Goal: Information Seeking & Learning: Learn about a topic

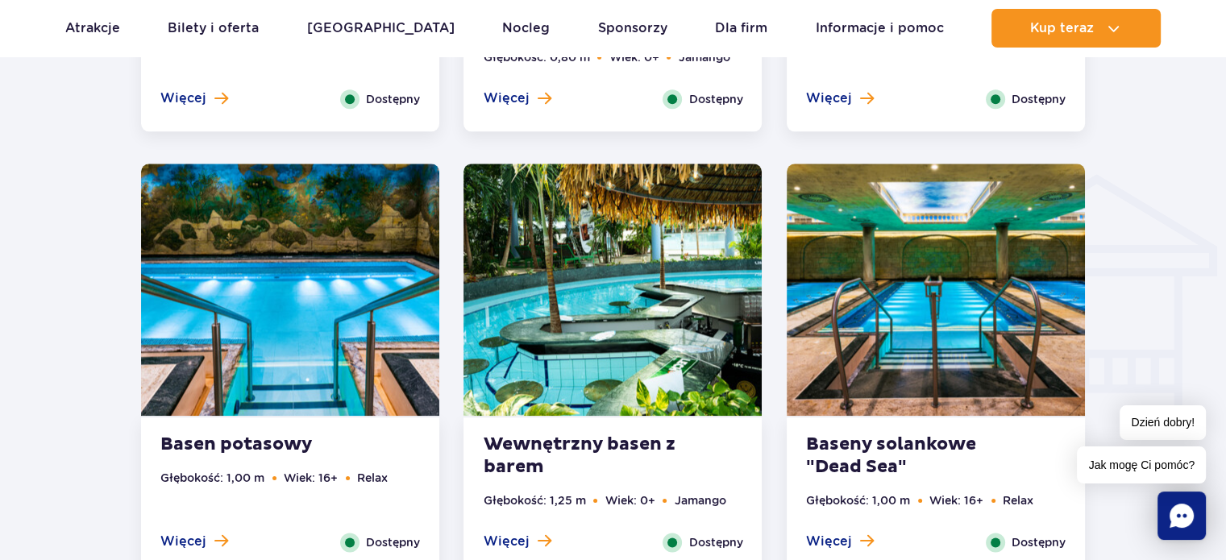
scroll to position [1885, 0]
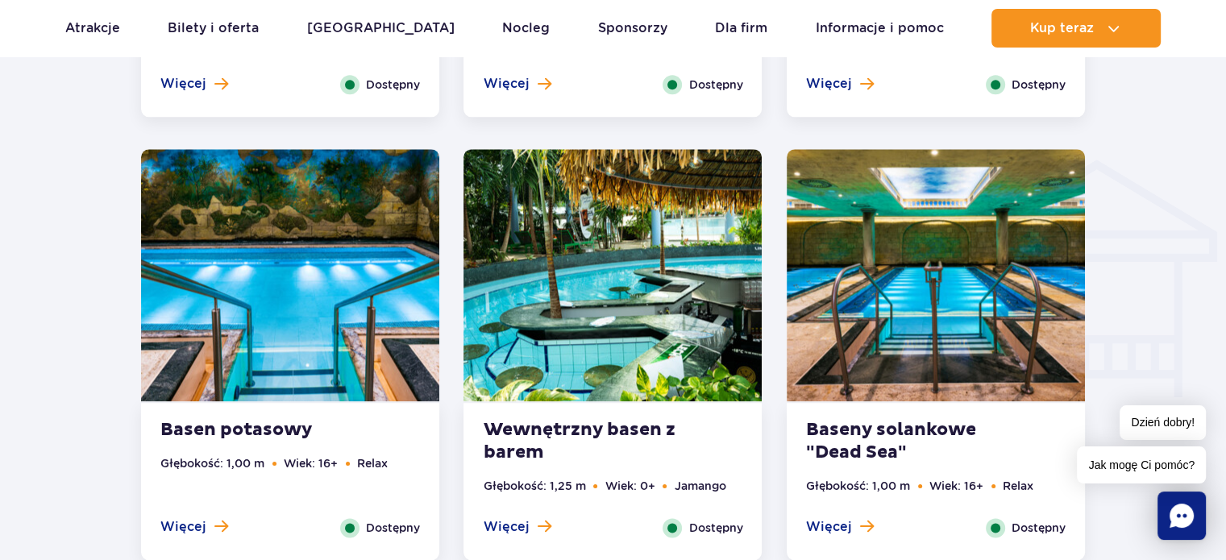
drag, startPoint x: 1236, startPoint y: 50, endPoint x: 1238, endPoint y: 220, distance: 170.1
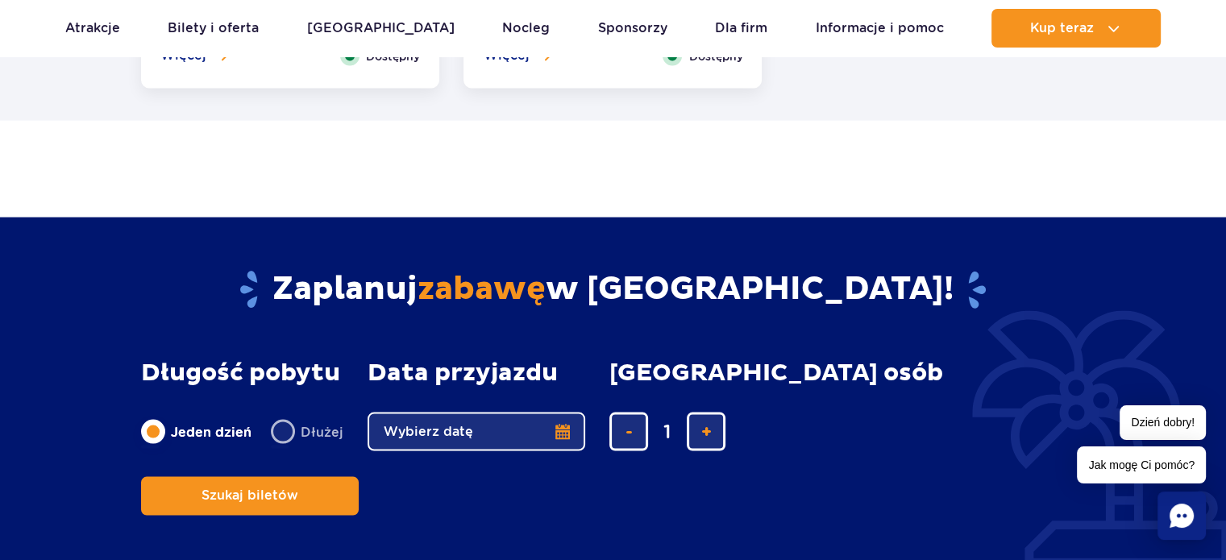
scroll to position [254, 0]
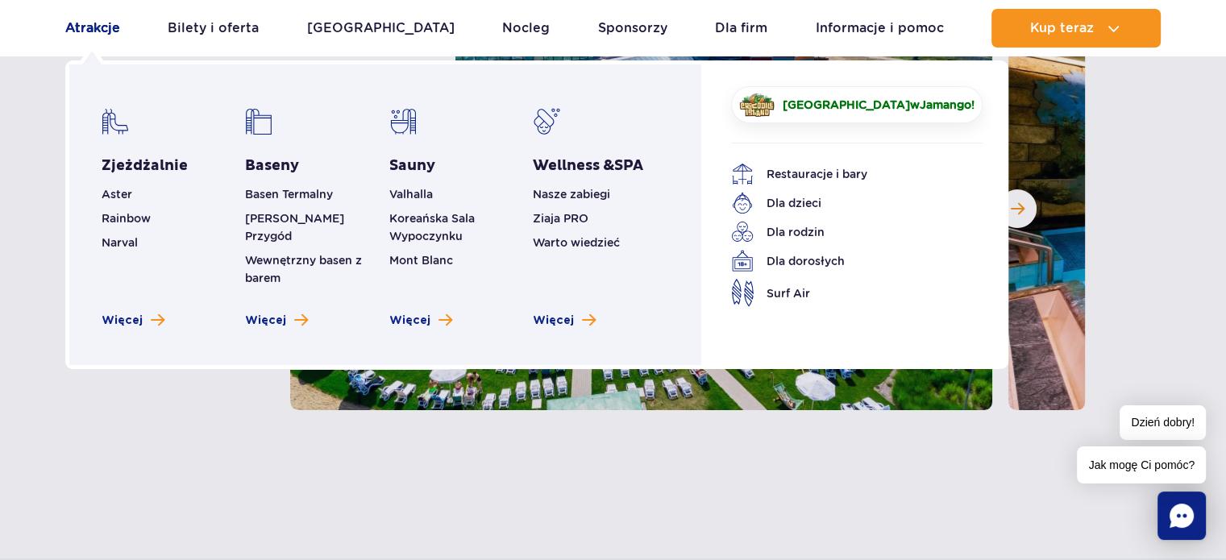
click at [98, 23] on link "Atrakcje" at bounding box center [92, 28] width 55 height 39
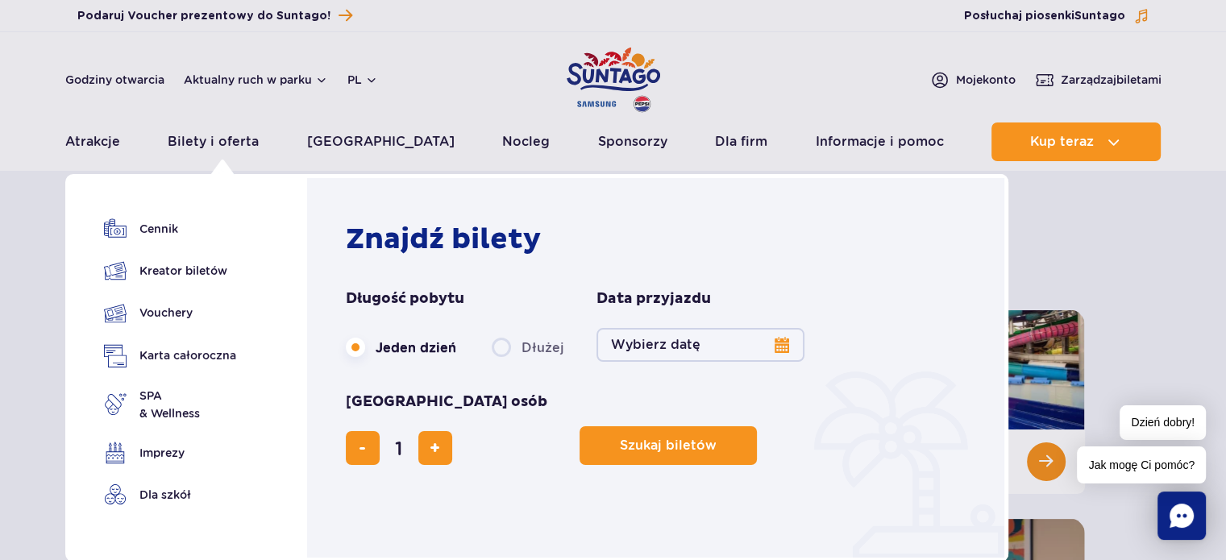
click at [648, 346] on button "Wybierz datę" at bounding box center [701, 345] width 208 height 34
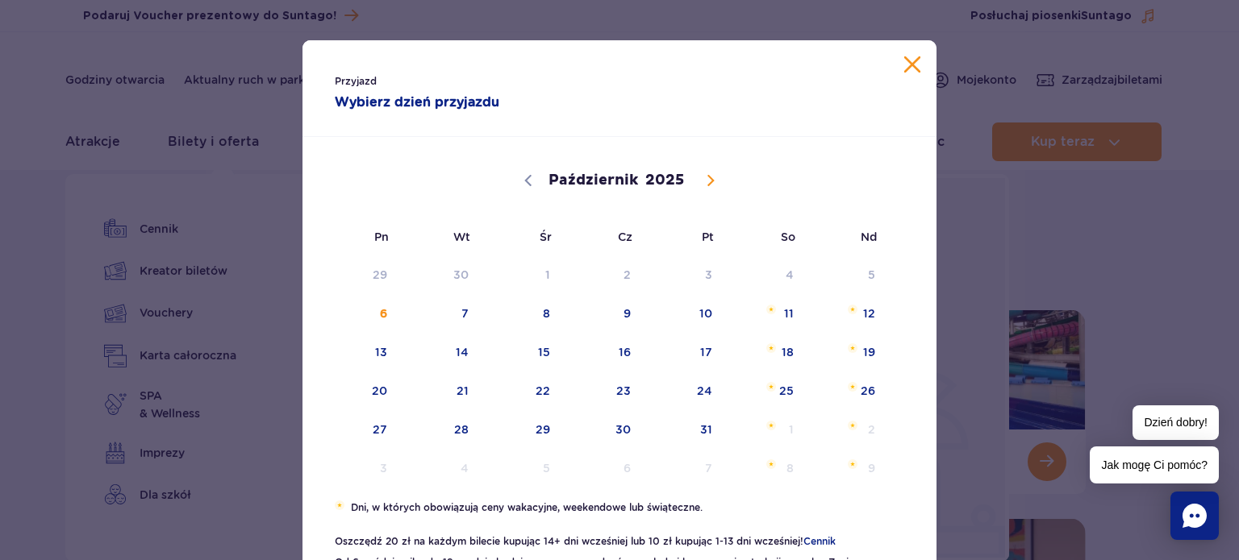
click at [910, 73] on div "Przyjazd Wybierz dzień przyjazdu" at bounding box center [619, 88] width 634 height 97
click at [906, 56] on button "Zamknij kalendarz" at bounding box center [912, 64] width 16 height 16
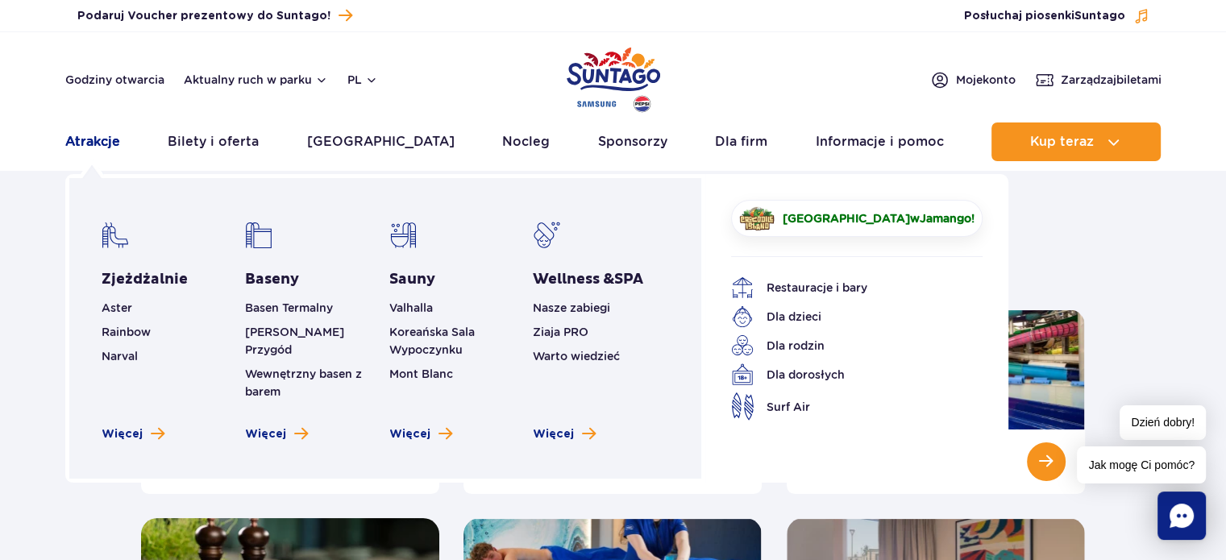
click at [81, 148] on link "Atrakcje" at bounding box center [92, 142] width 55 height 39
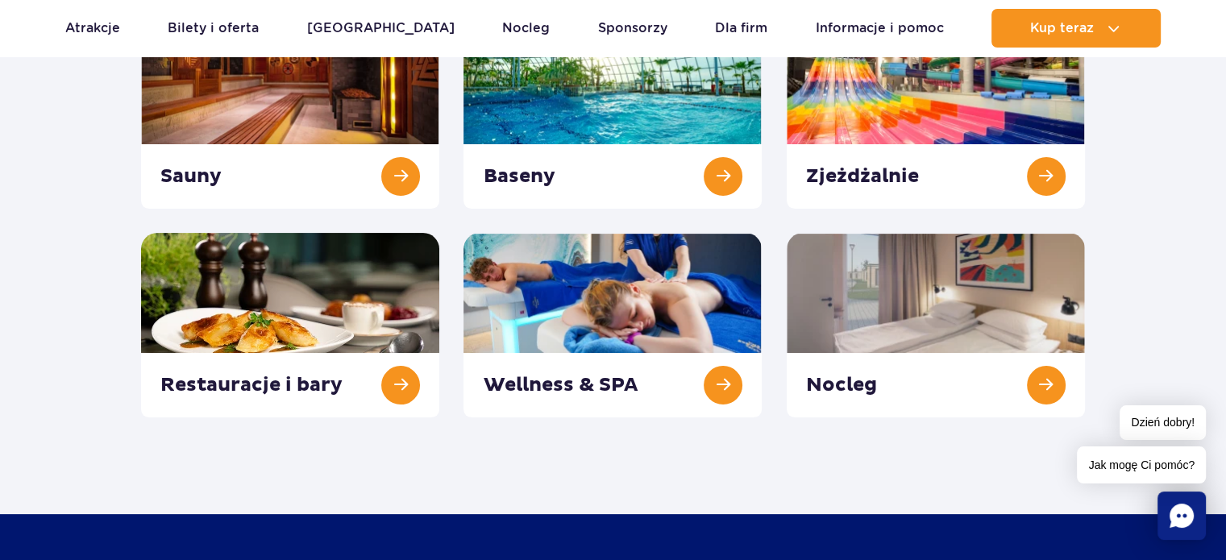
scroll to position [213, 0]
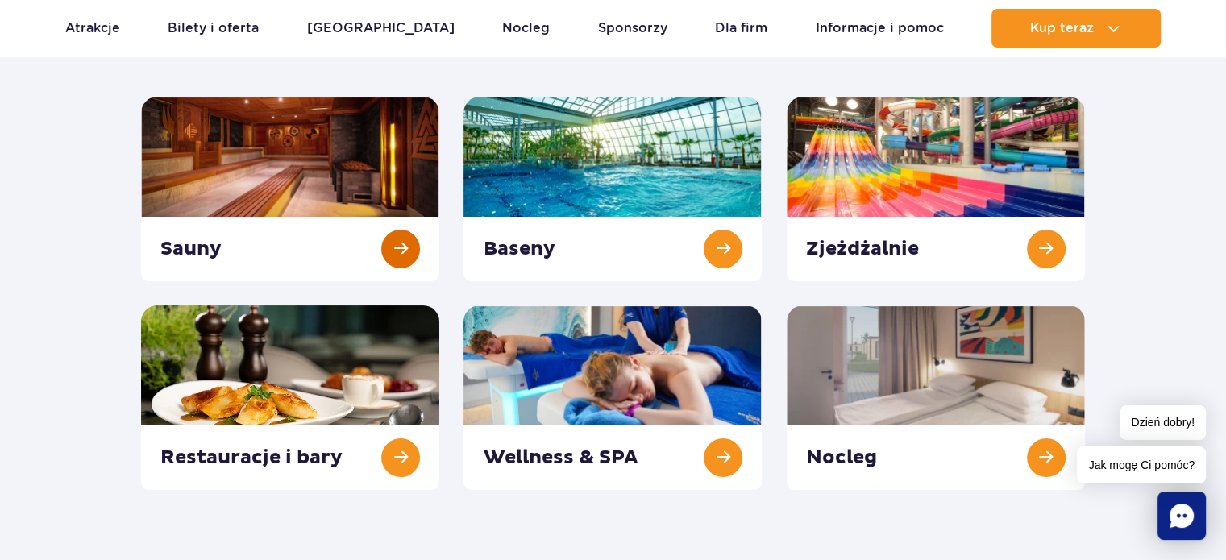
click at [302, 181] on link at bounding box center [290, 189] width 298 height 185
click at [934, 177] on link at bounding box center [936, 189] width 298 height 185
click at [612, 195] on link at bounding box center [613, 189] width 298 height 185
click at [300, 368] on link at bounding box center [290, 398] width 298 height 185
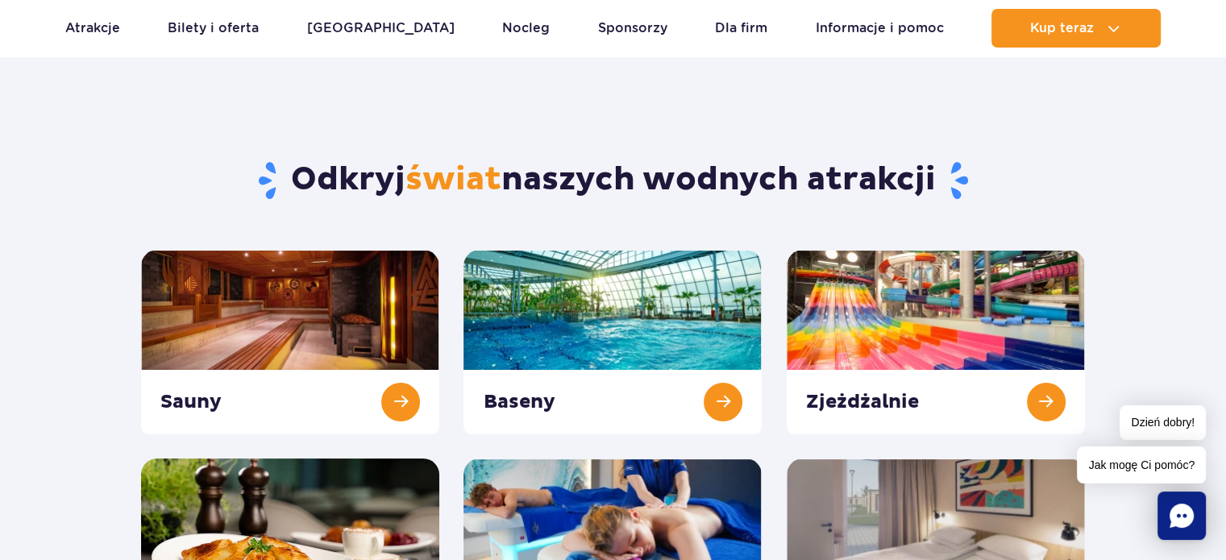
scroll to position [52, 0]
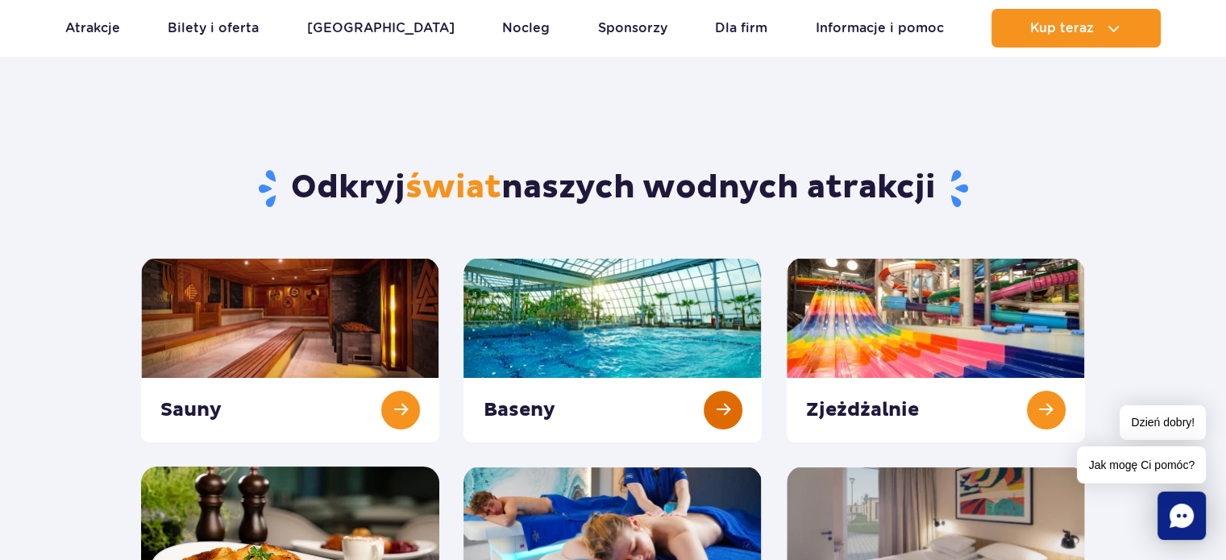
click at [668, 331] on link at bounding box center [613, 350] width 298 height 185
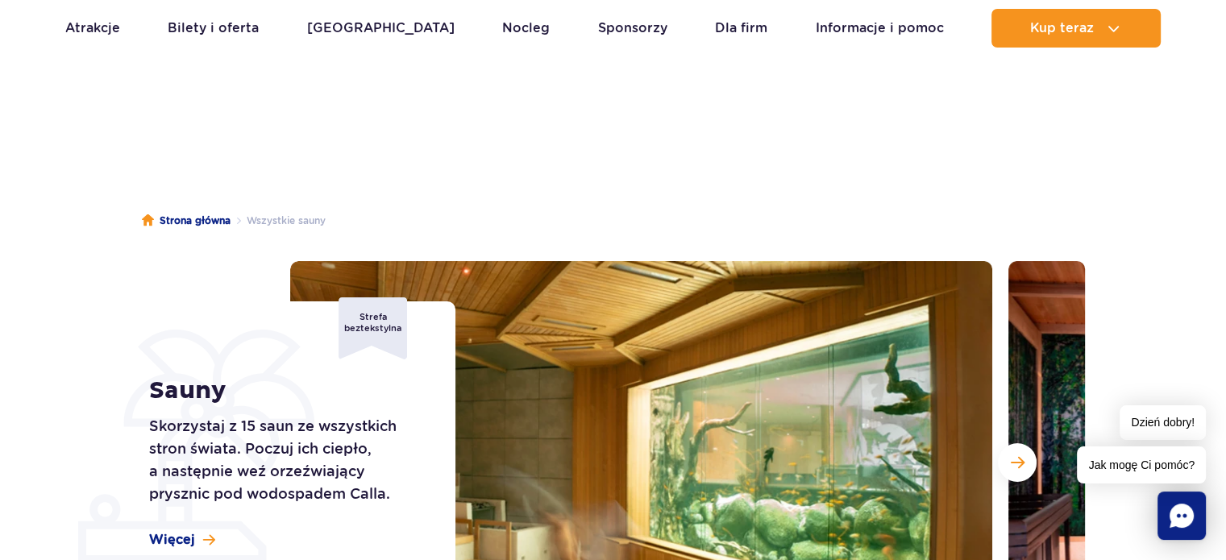
drag, startPoint x: 0, startPoint y: 0, endPoint x: 1151, endPoint y: -98, distance: 1155.6
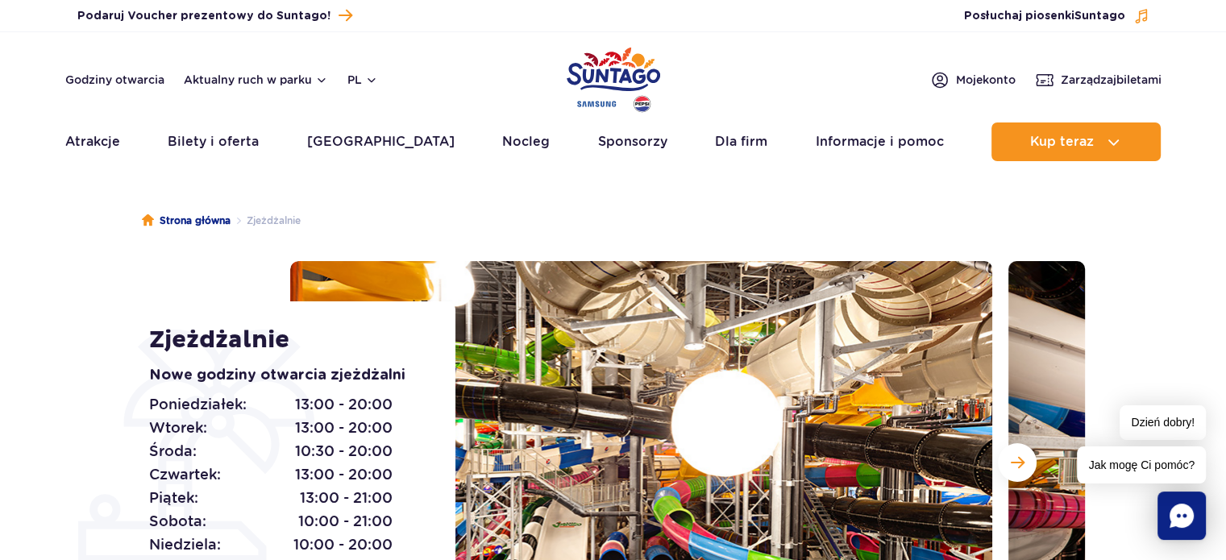
drag, startPoint x: 1238, startPoint y: 48, endPoint x: 1165, endPoint y: -98, distance: 162.3
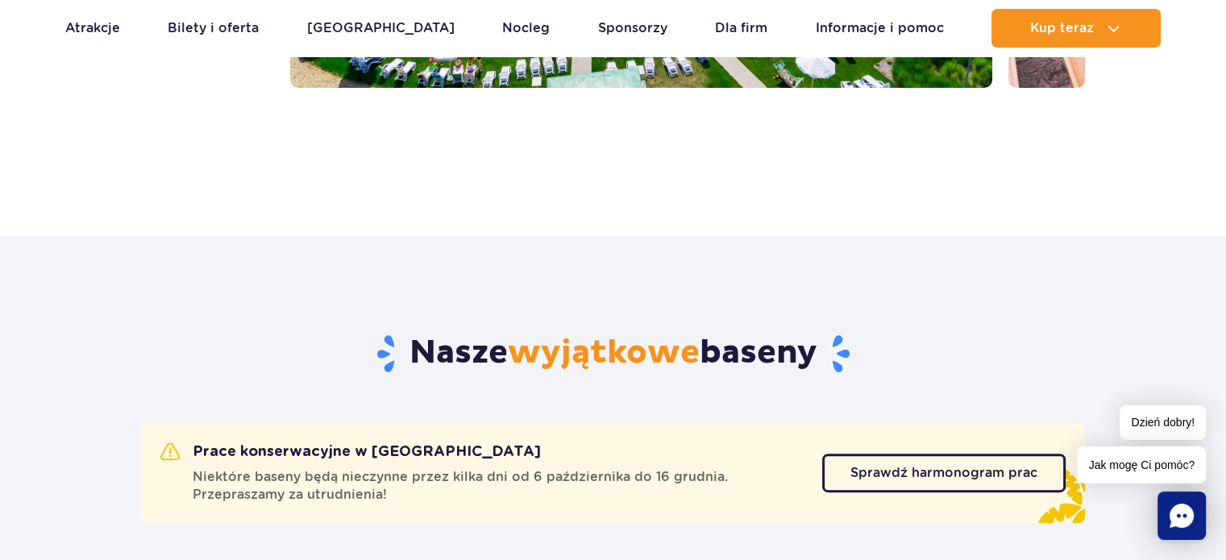
scroll to position [548, 0]
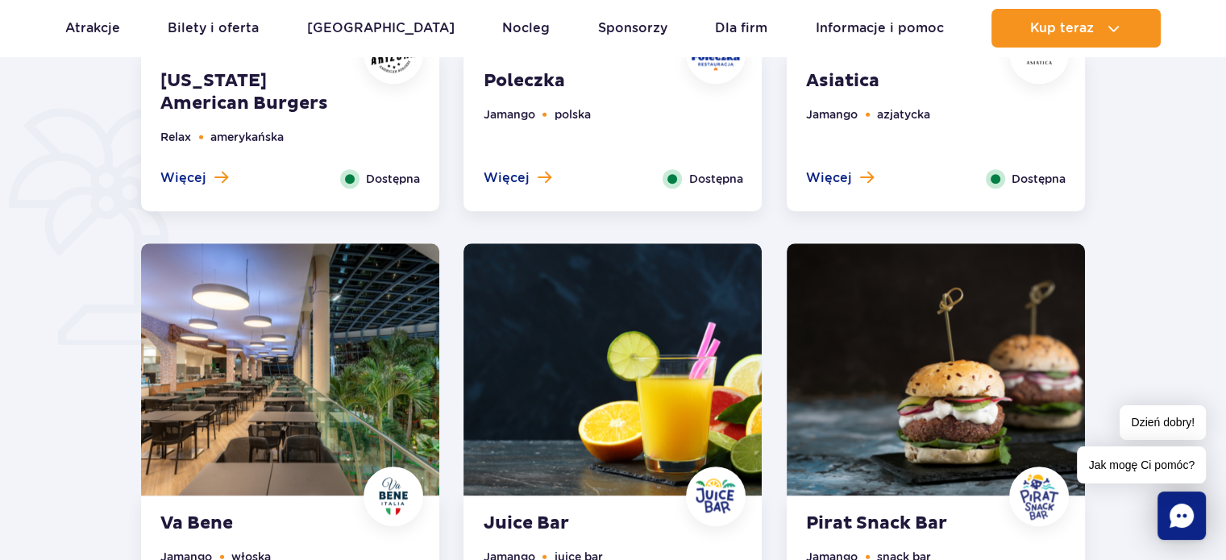
scroll to position [851, 0]
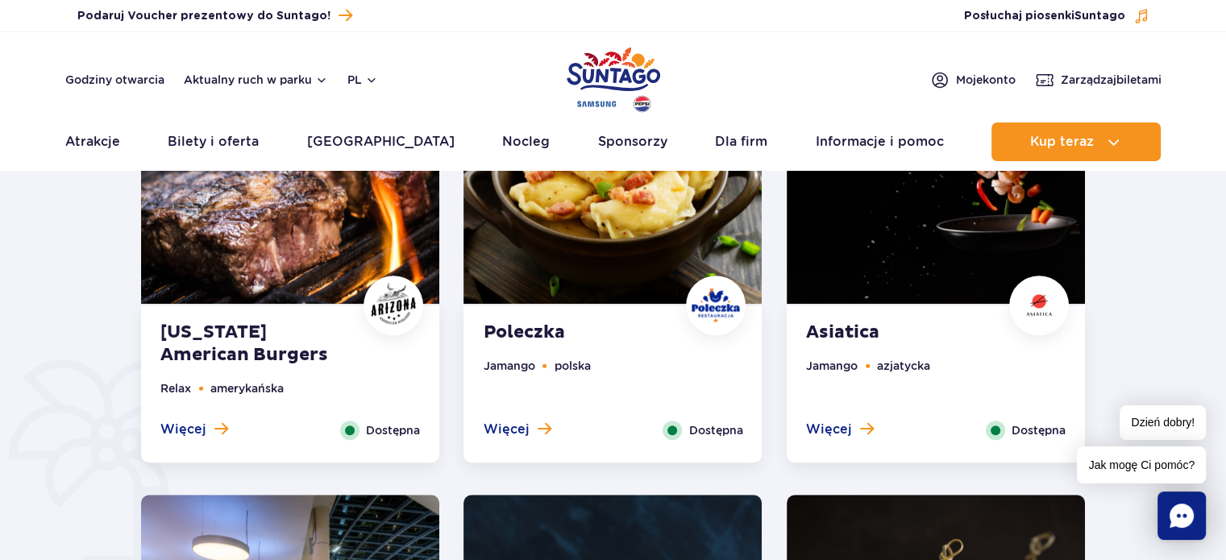
drag, startPoint x: 1238, startPoint y: 69, endPoint x: 1180, endPoint y: 31, distance: 68.2
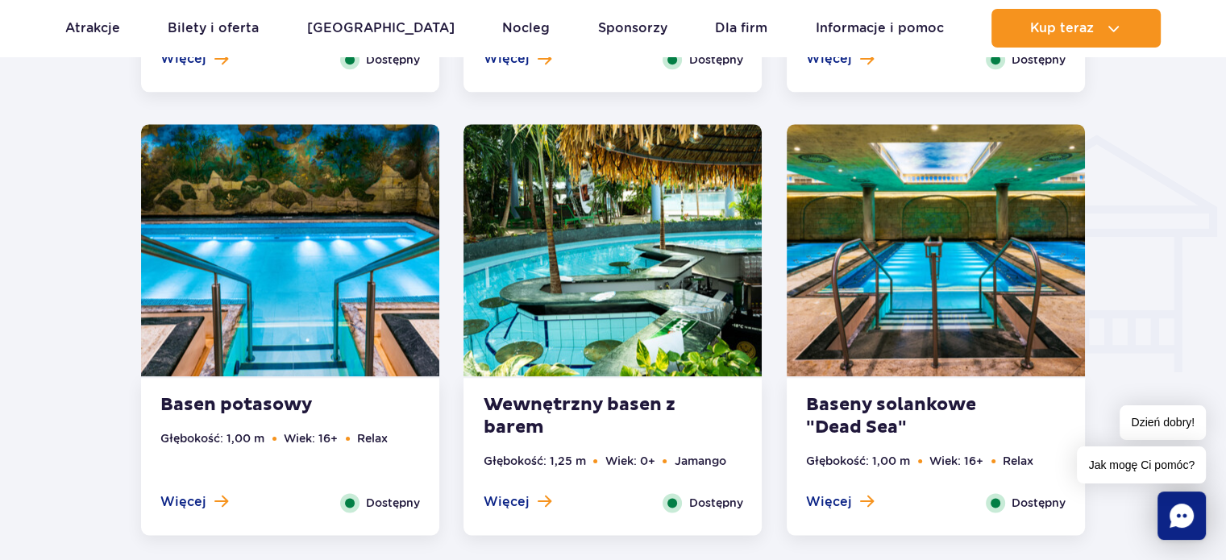
scroll to position [1932, 0]
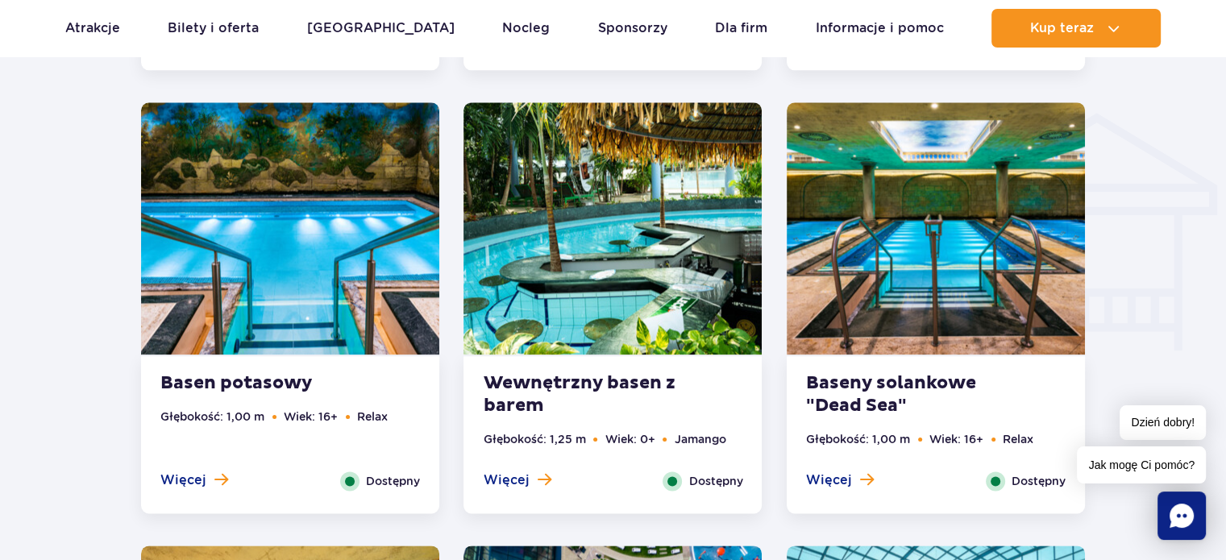
click at [85, 435] on div at bounding box center [613, 156] width 1349 height 2551
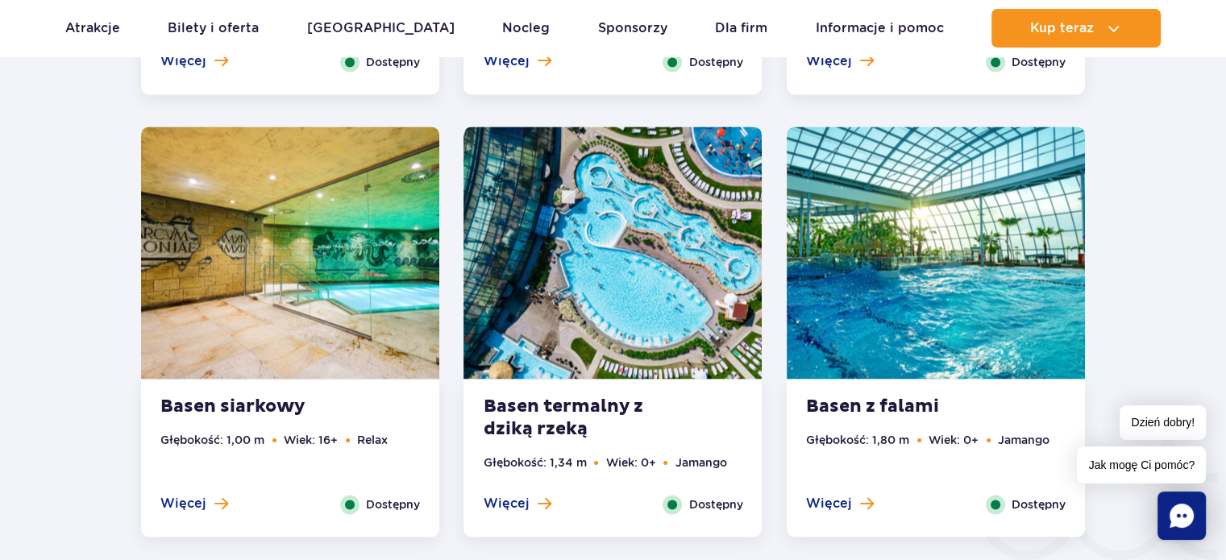
scroll to position [2358, 0]
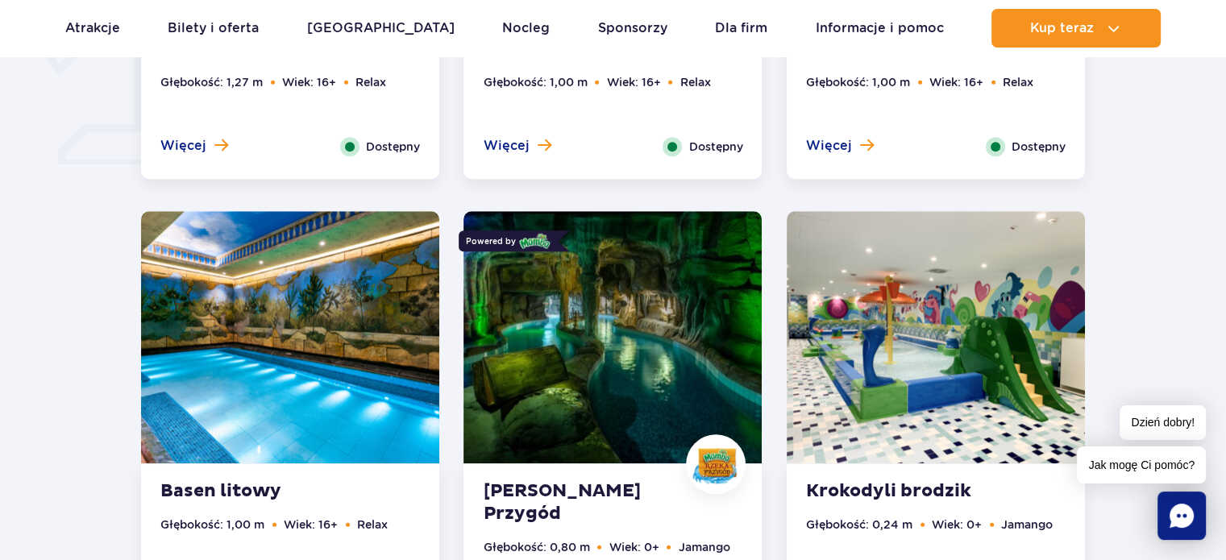
scroll to position [420, 0]
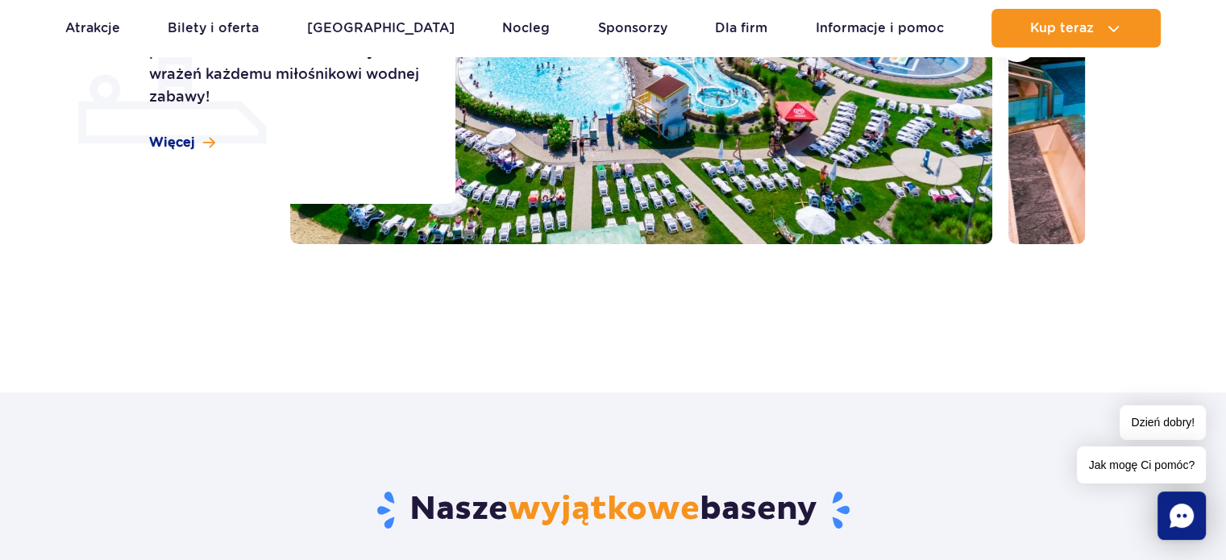
click at [577, 349] on div "Strona główna Wszystkie baseny Baseny Tropikalny, termalny, a może gigantyczny …" at bounding box center [613, 77] width 1226 height 632
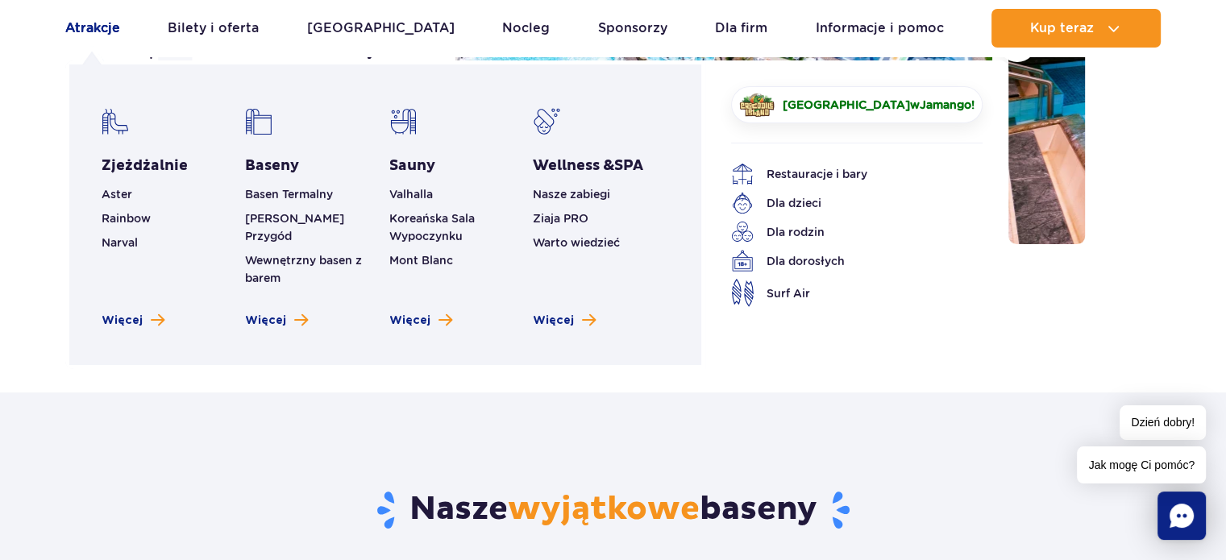
click at [81, 35] on link "Atrakcje" at bounding box center [92, 28] width 55 height 39
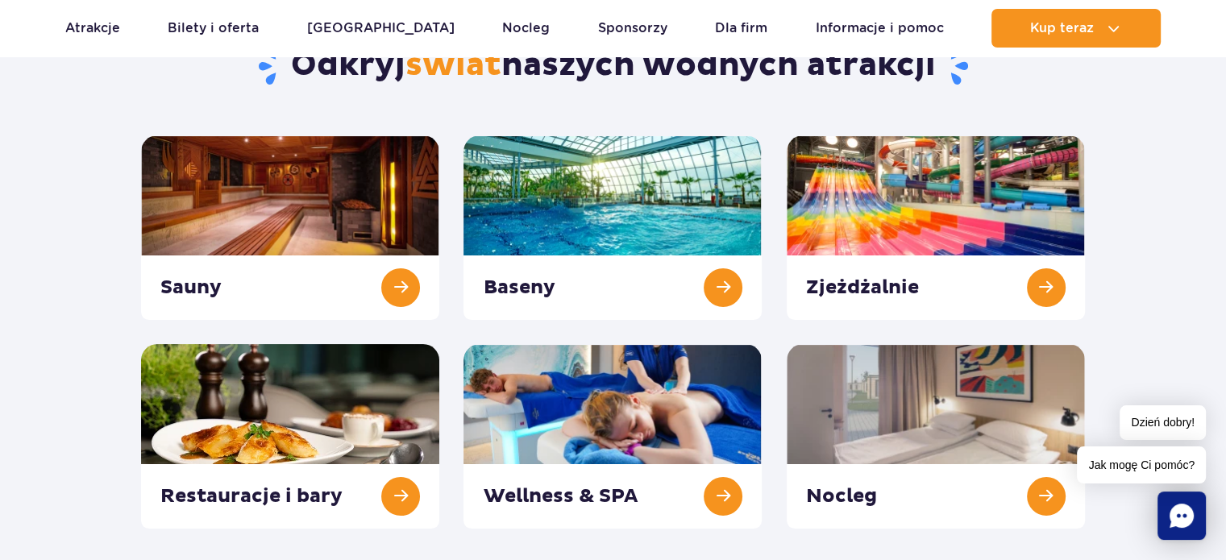
scroll to position [177, 0]
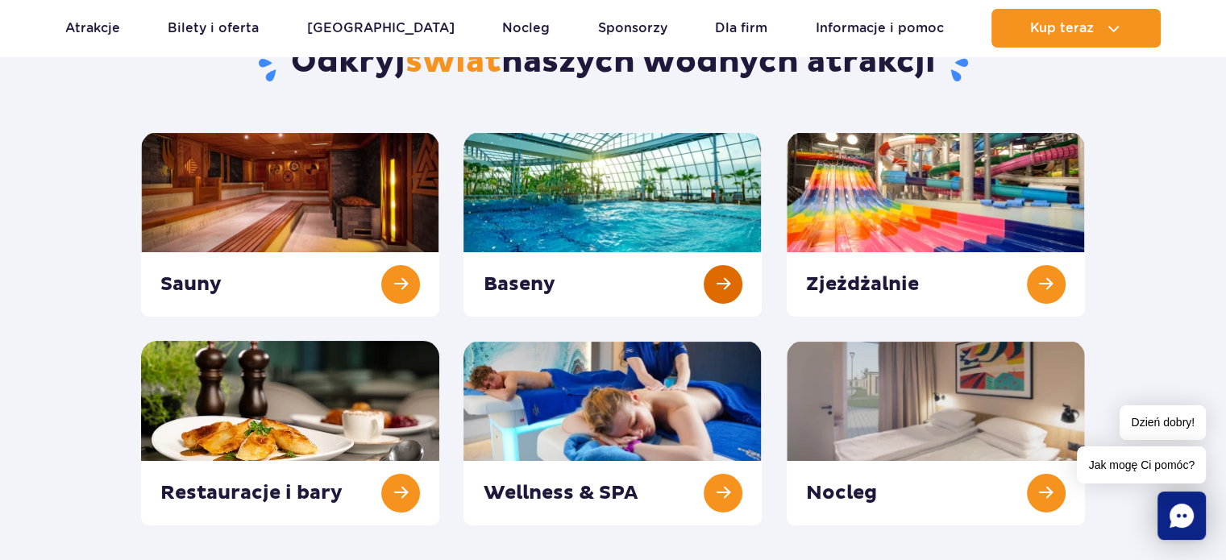
click at [625, 167] on link at bounding box center [613, 224] width 298 height 185
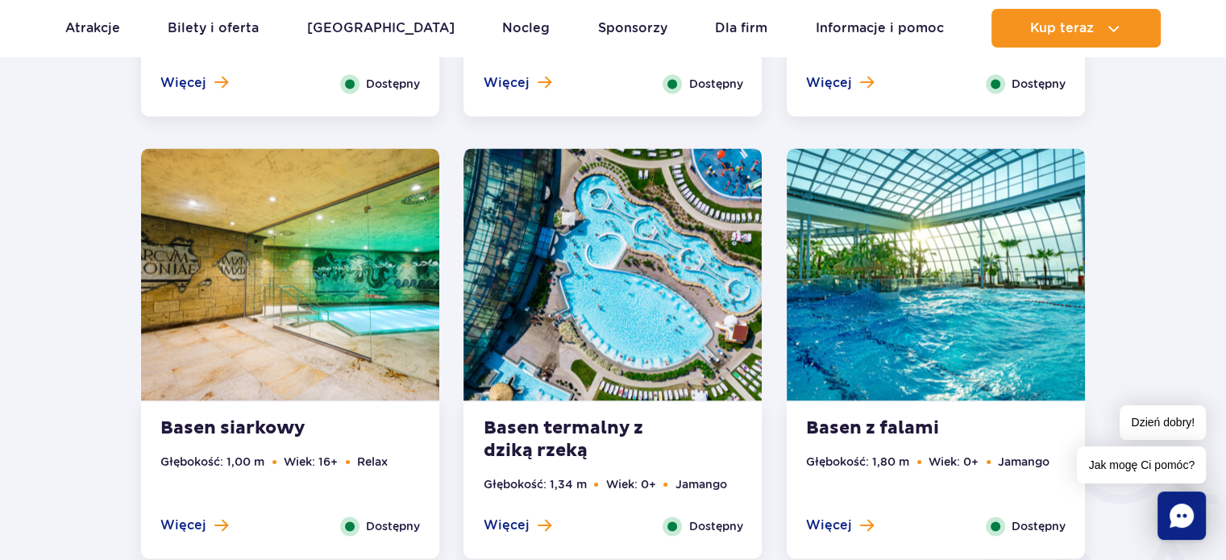
scroll to position [2351, 0]
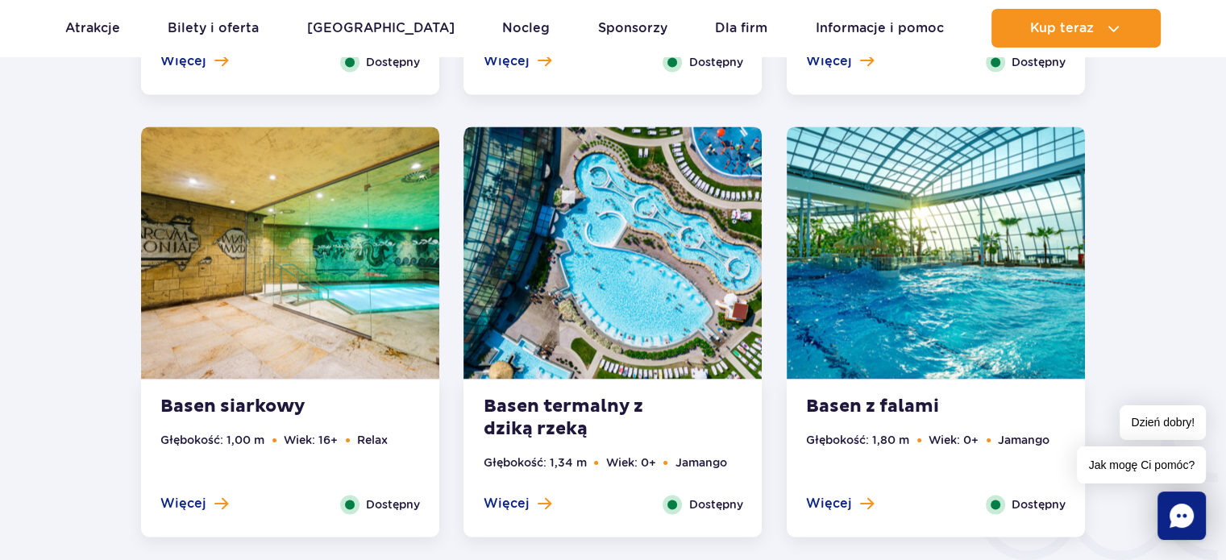
click at [934, 260] on img at bounding box center [936, 253] width 298 height 252
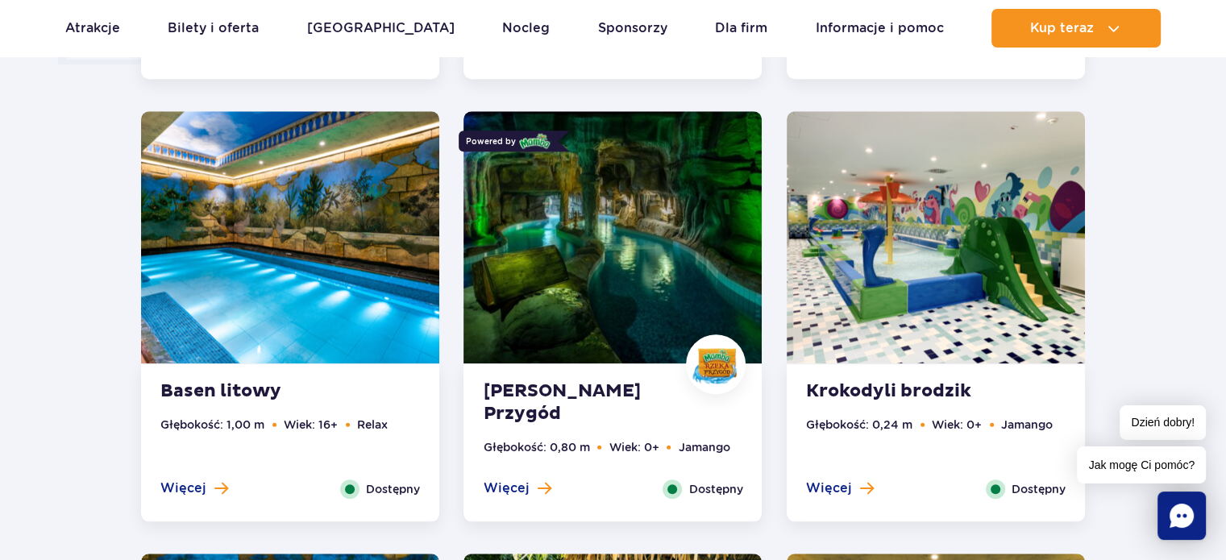
scroll to position [1472, 0]
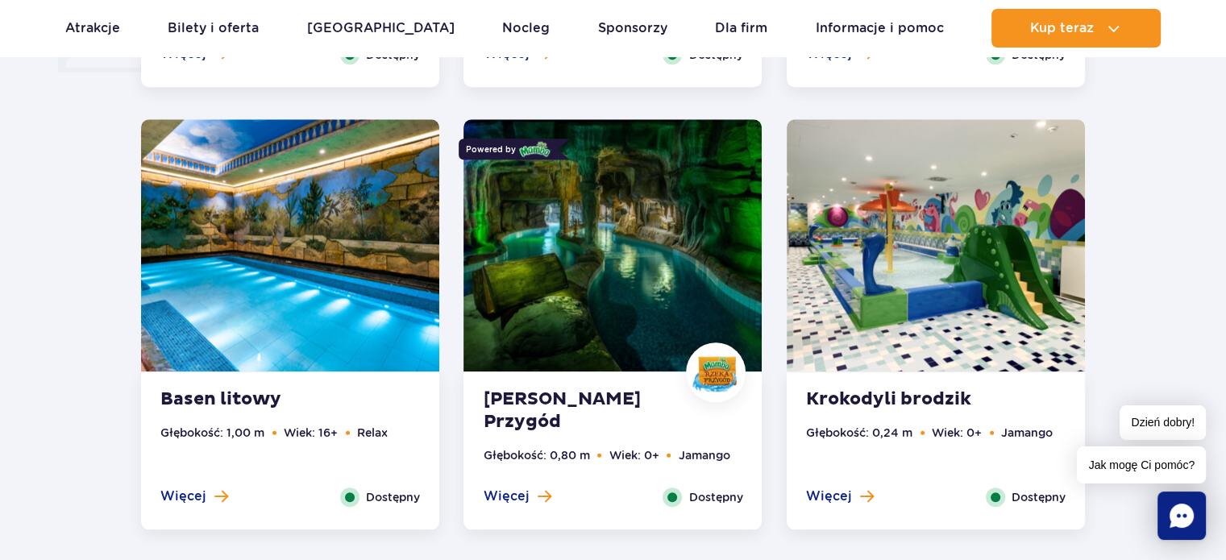
click at [613, 281] on img at bounding box center [613, 245] width 298 height 252
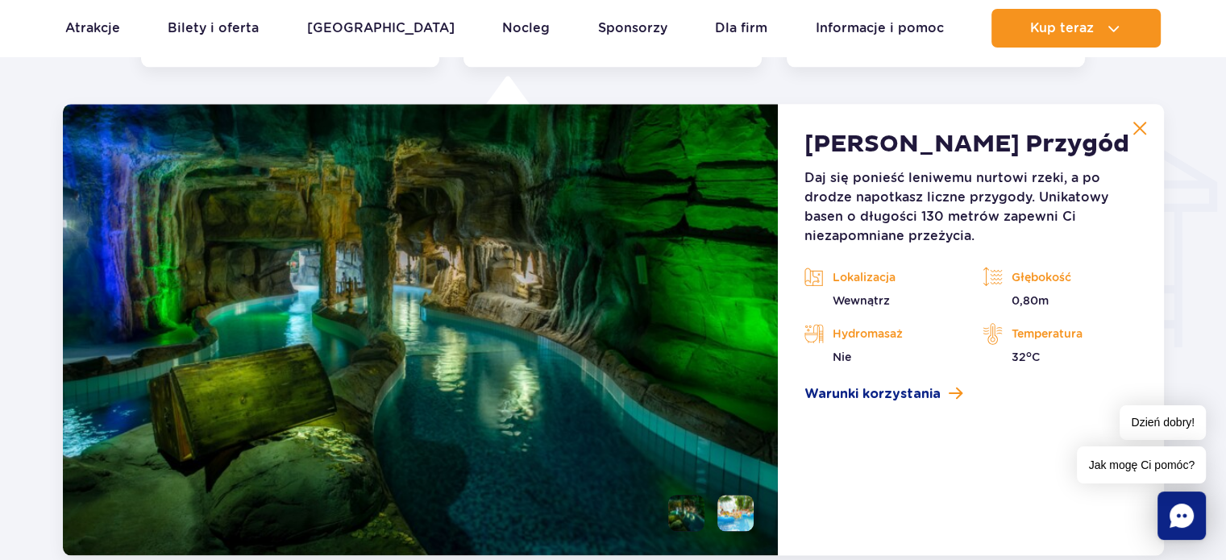
scroll to position [1942, 0]
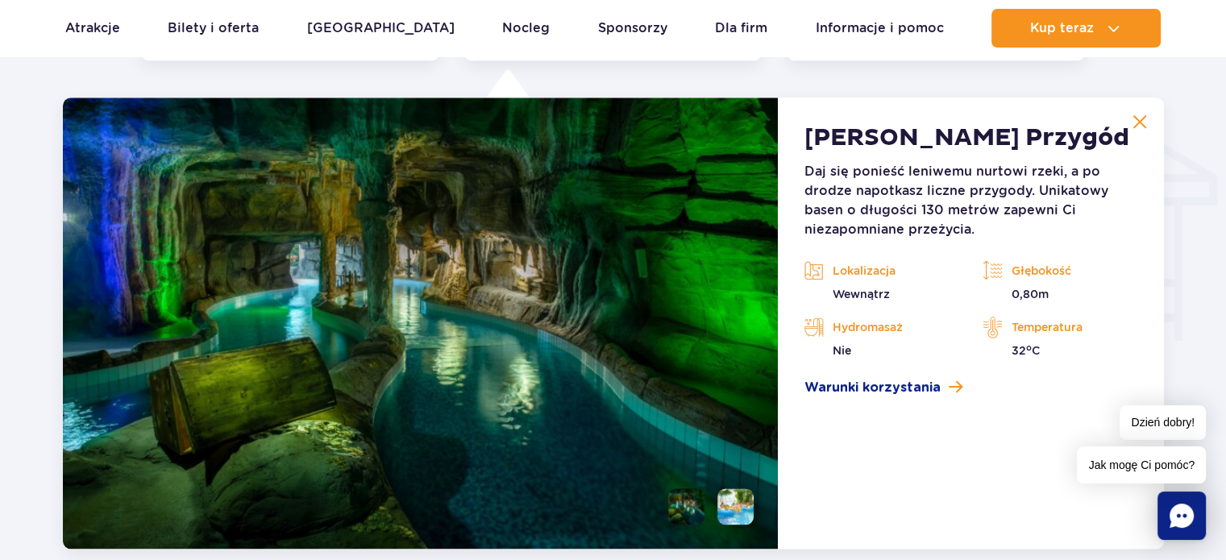
click at [656, 285] on img at bounding box center [421, 324] width 716 height 452
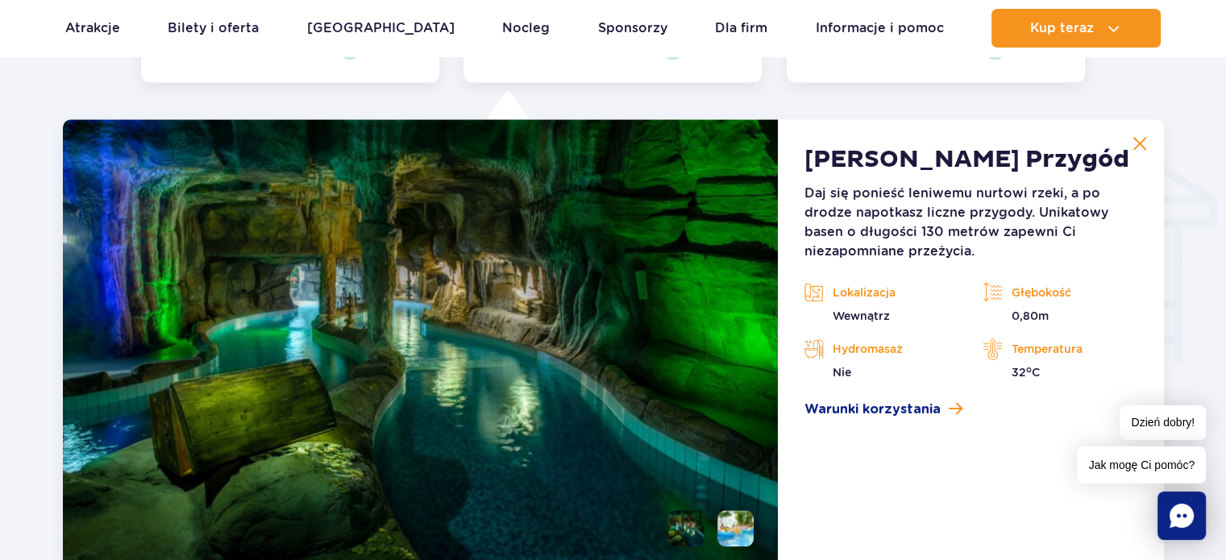
scroll to position [1943, 0]
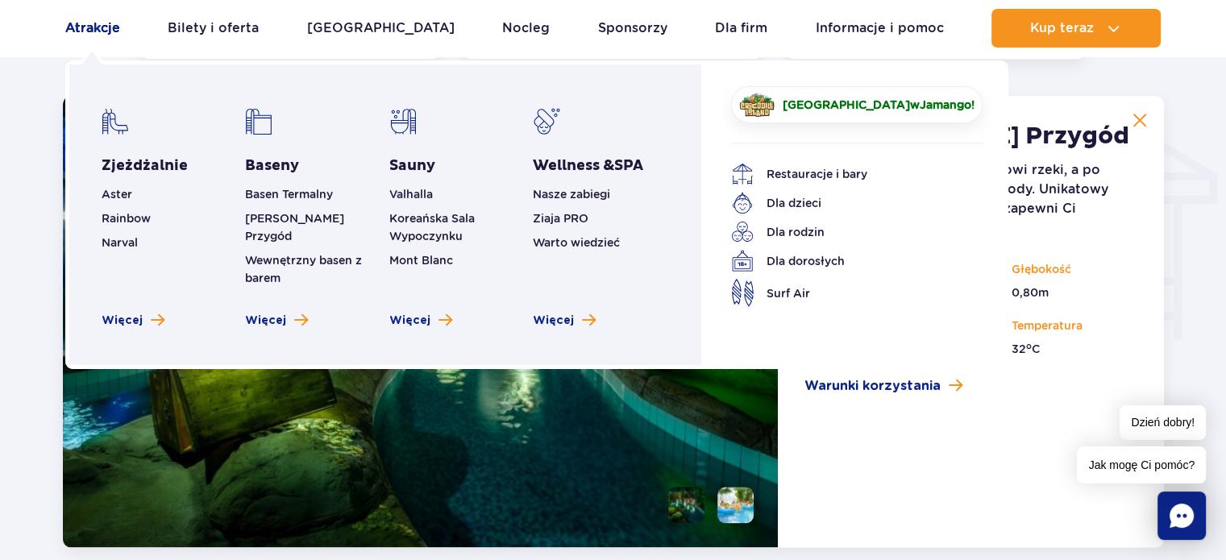
click at [97, 25] on link "Atrakcje" at bounding box center [92, 28] width 55 height 39
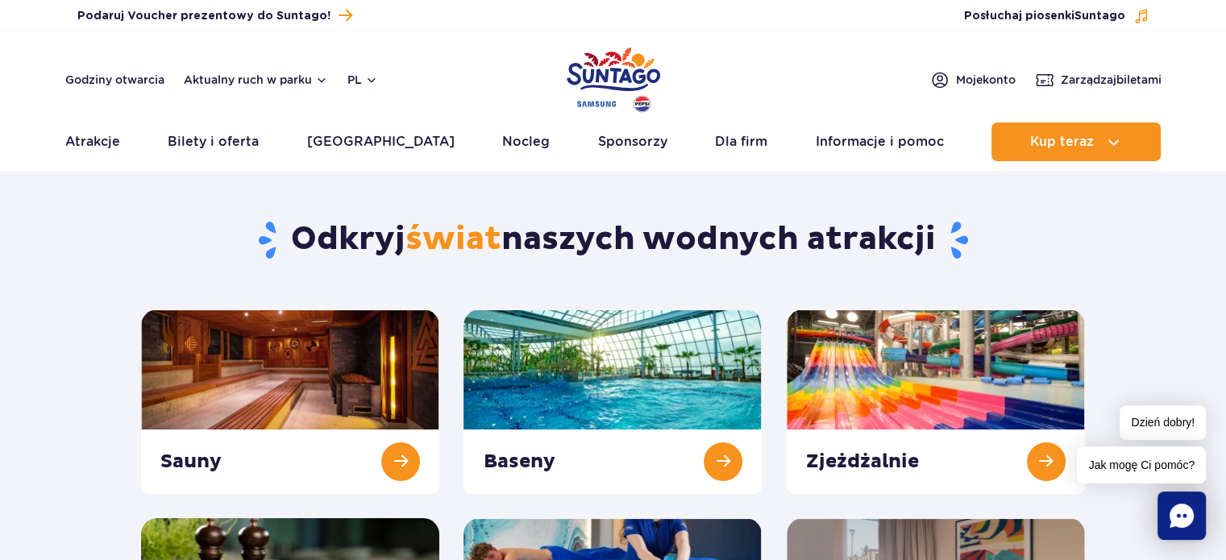
click at [635, 51] on img "Park of Poland" at bounding box center [614, 80] width 94 height 74
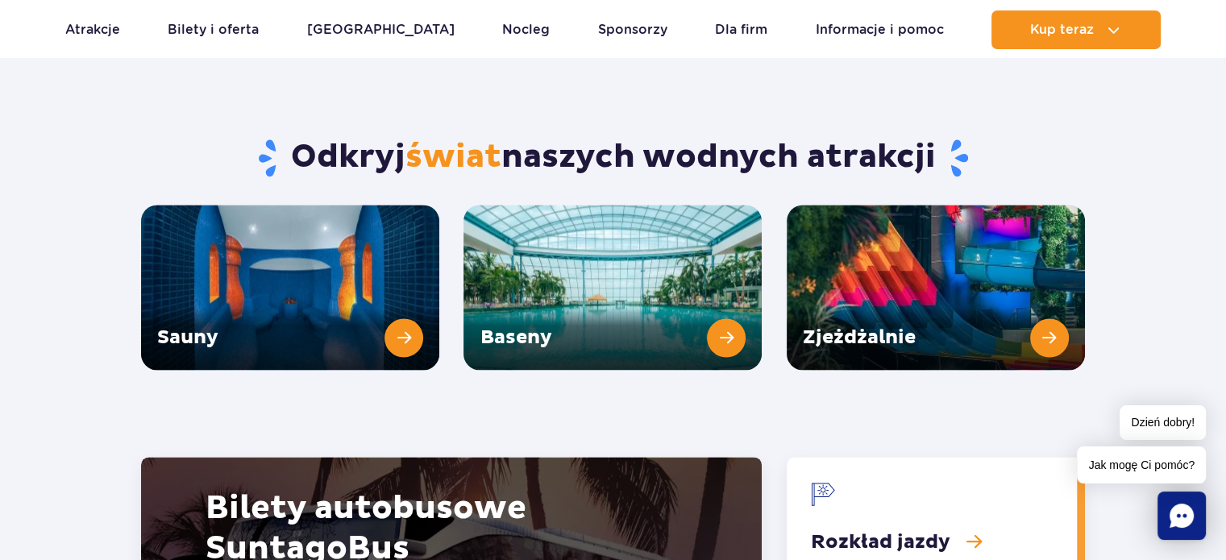
scroll to position [2138, 0]
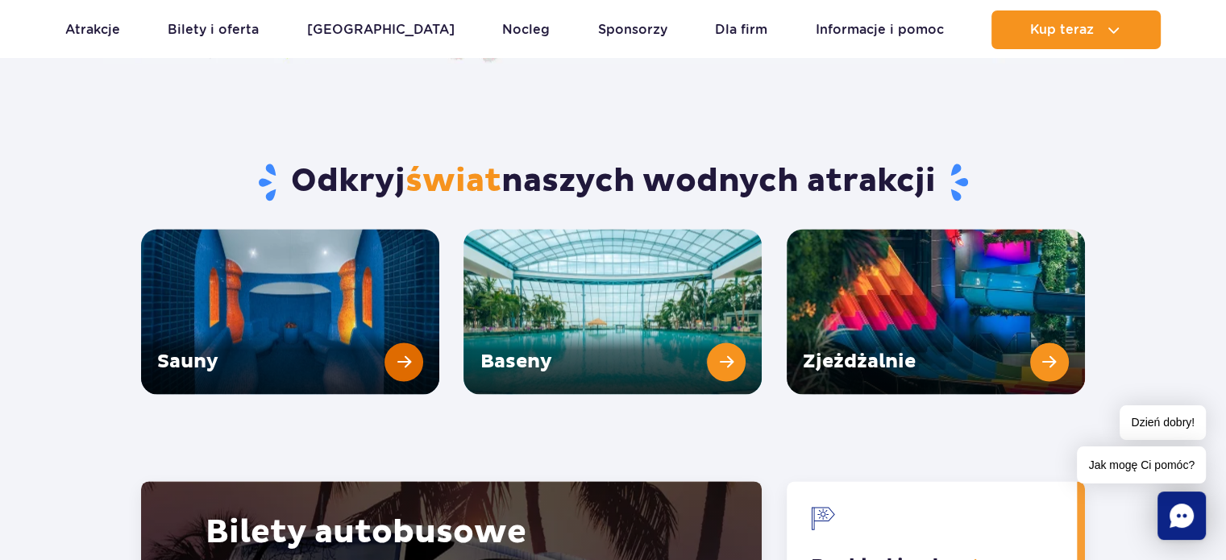
click at [393, 325] on link "Sauny" at bounding box center [290, 311] width 298 height 165
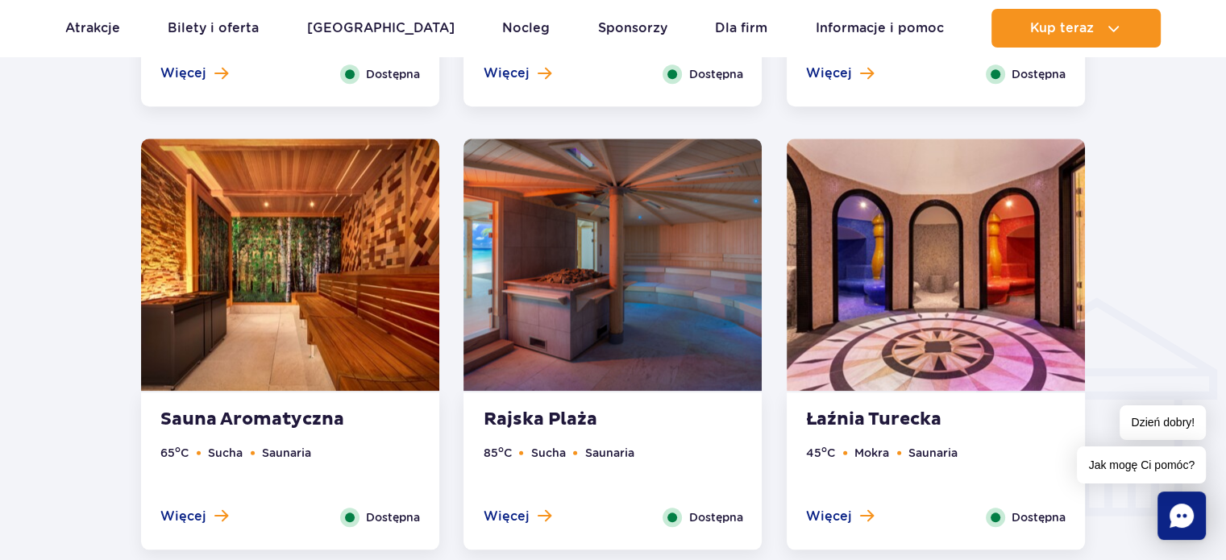
scroll to position [1706, 0]
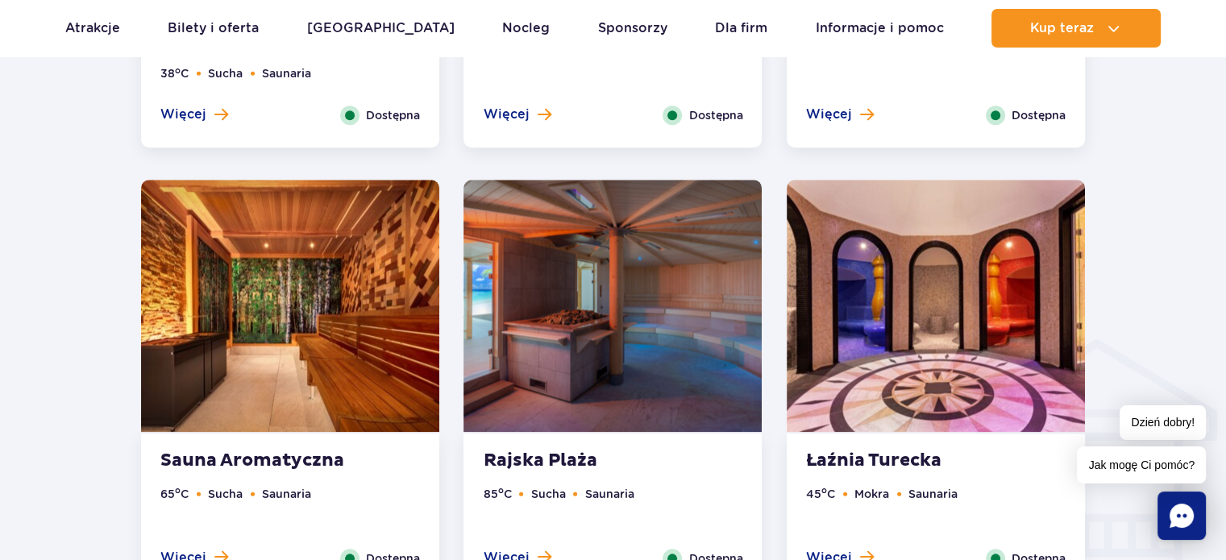
drag, startPoint x: 1238, startPoint y: 46, endPoint x: 1238, endPoint y: 182, distance: 136.3
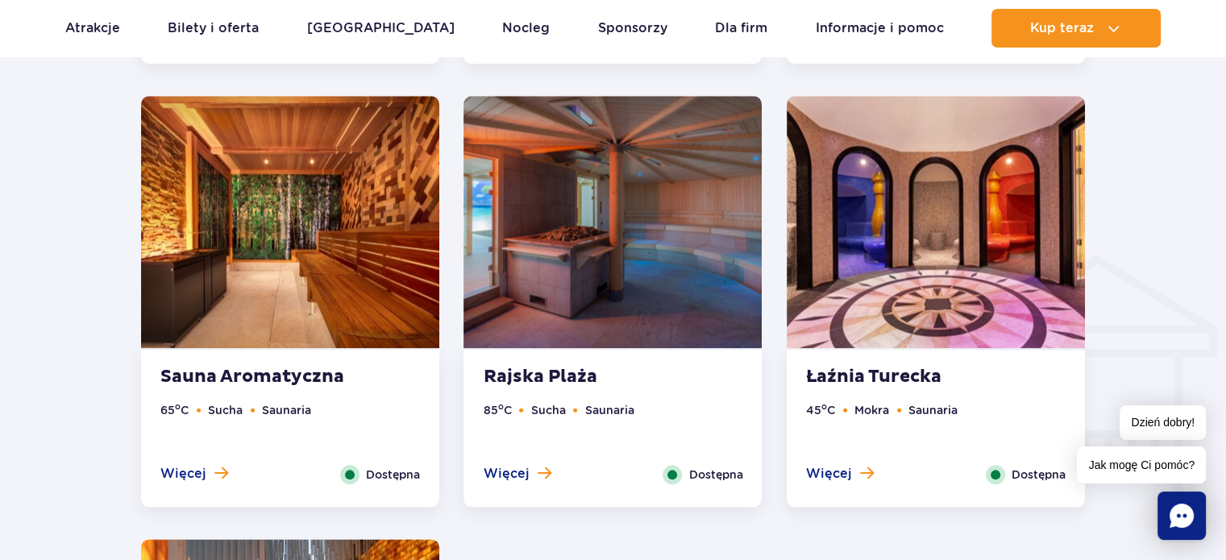
scroll to position [1814, 0]
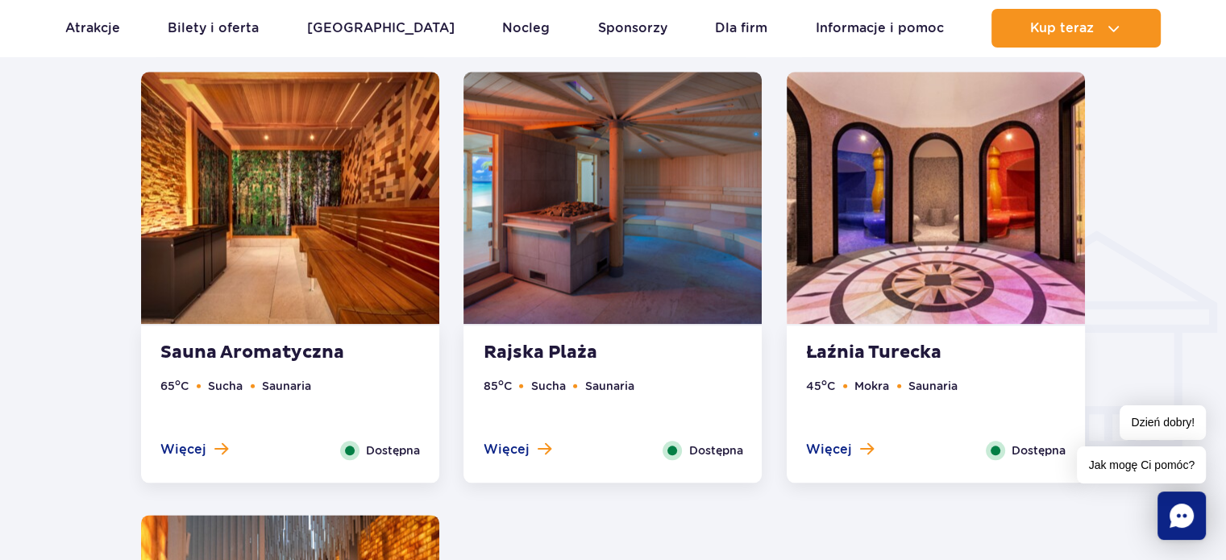
click at [945, 200] on img at bounding box center [936, 198] width 298 height 252
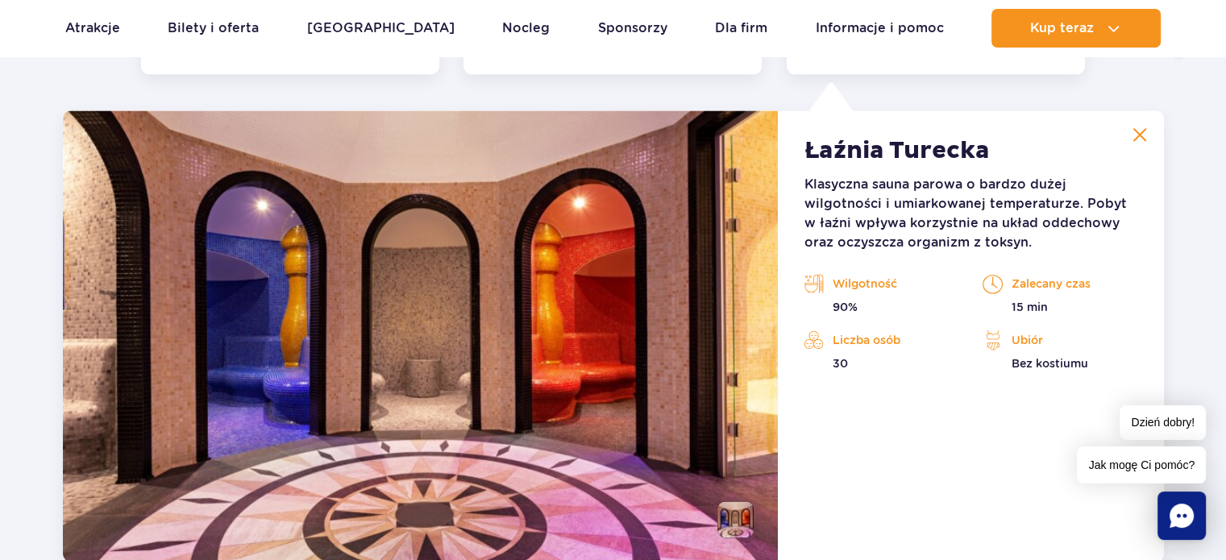
scroll to position [2232, 0]
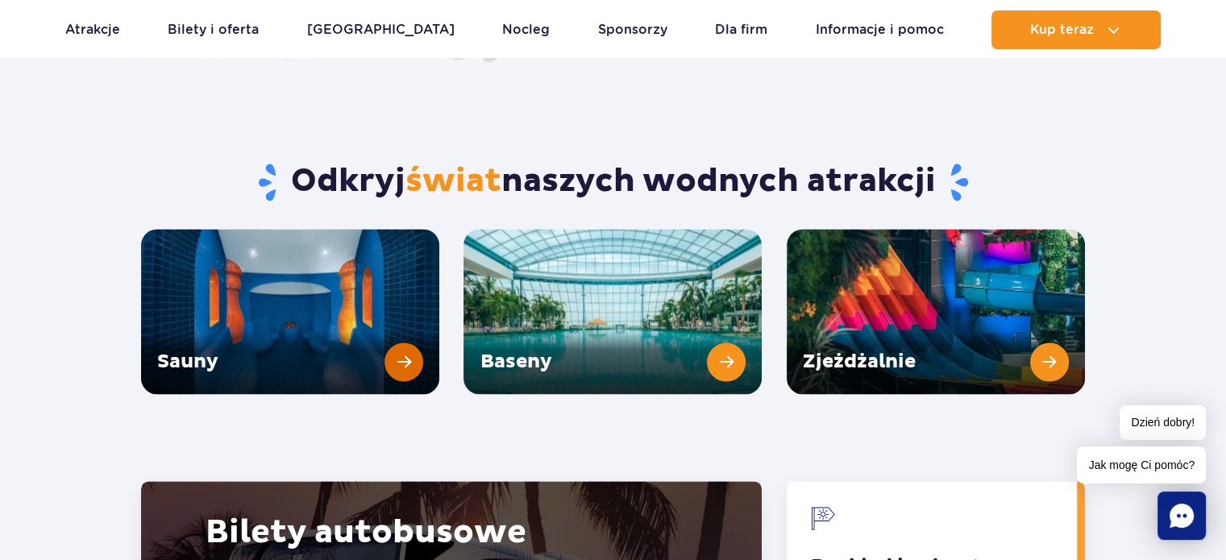
click at [325, 273] on link "Sauny" at bounding box center [290, 311] width 298 height 165
click at [284, 265] on link "Sauny" at bounding box center [290, 311] width 298 height 165
click at [332, 235] on link "Sauny" at bounding box center [290, 311] width 298 height 165
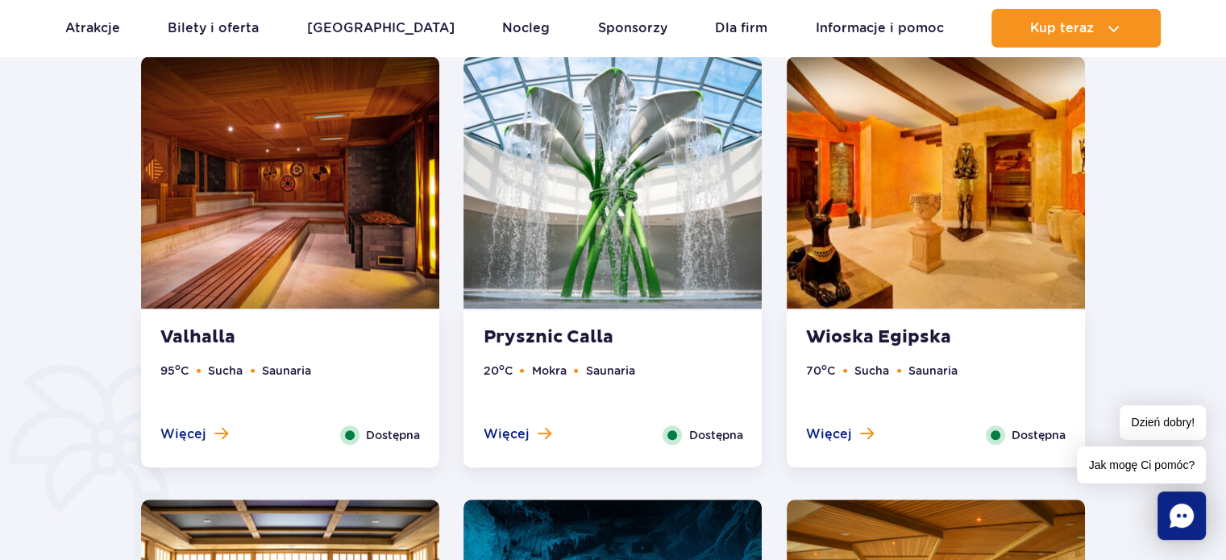
scroll to position [984, 0]
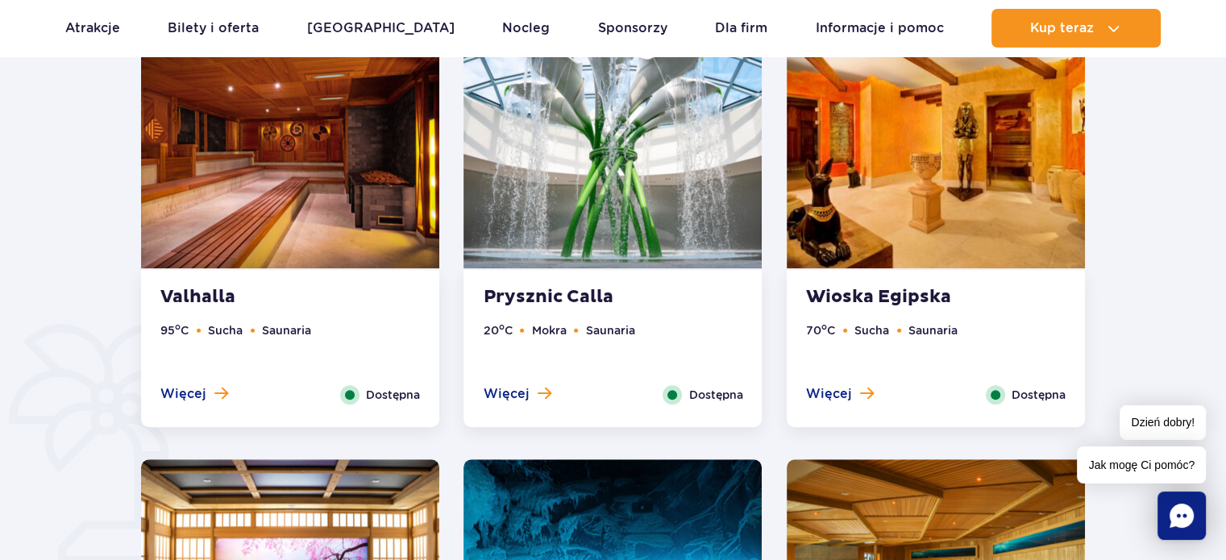
click at [884, 181] on img at bounding box center [936, 142] width 298 height 252
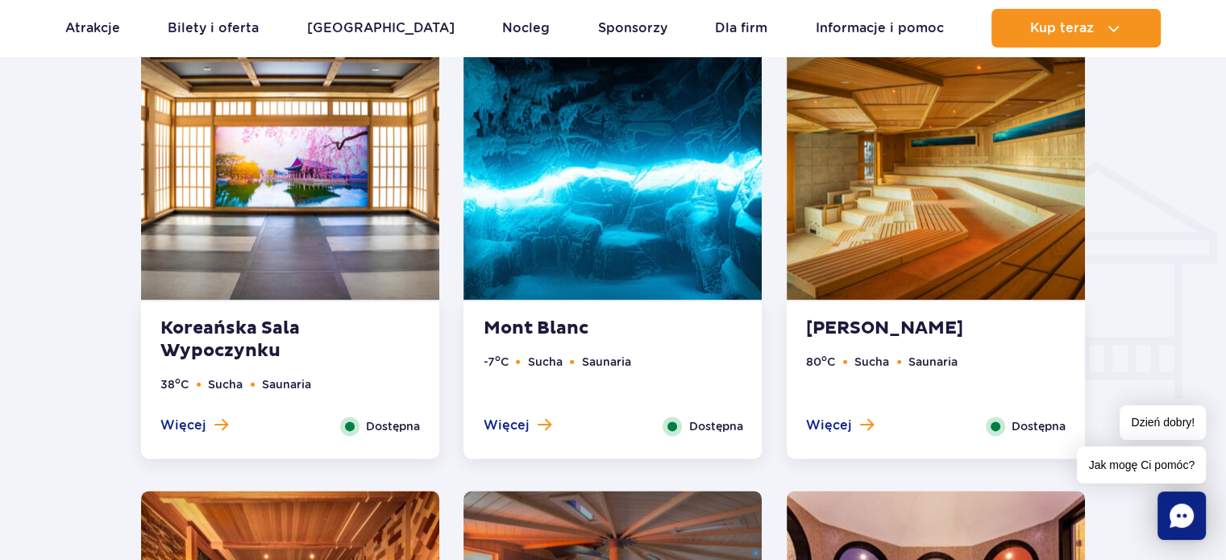
scroll to position [1875, 0]
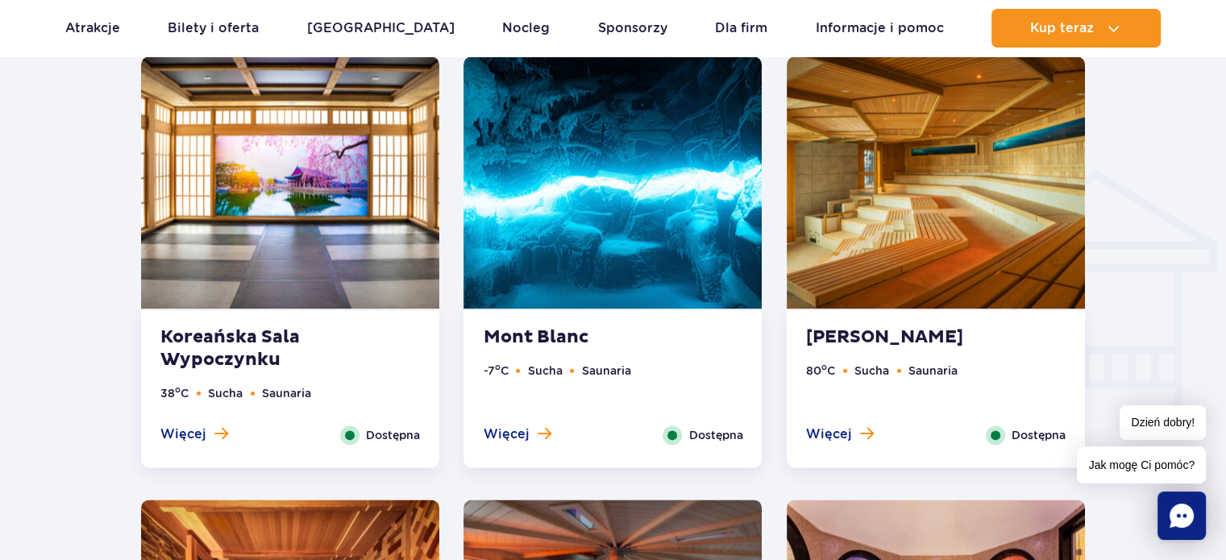
click at [964, 219] on img at bounding box center [936, 182] width 298 height 252
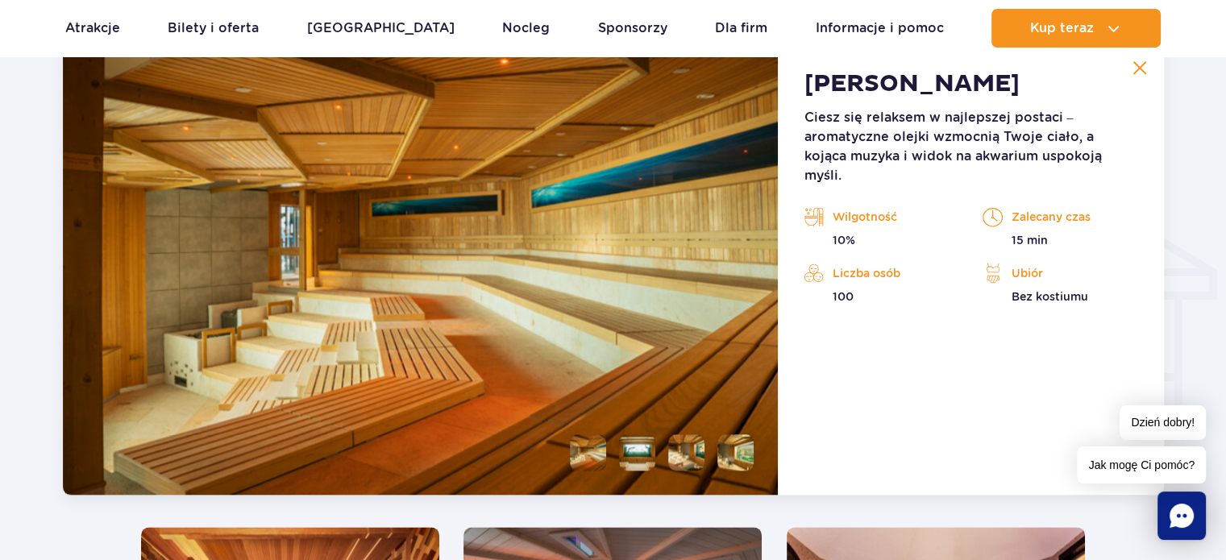
scroll to position [1813, 0]
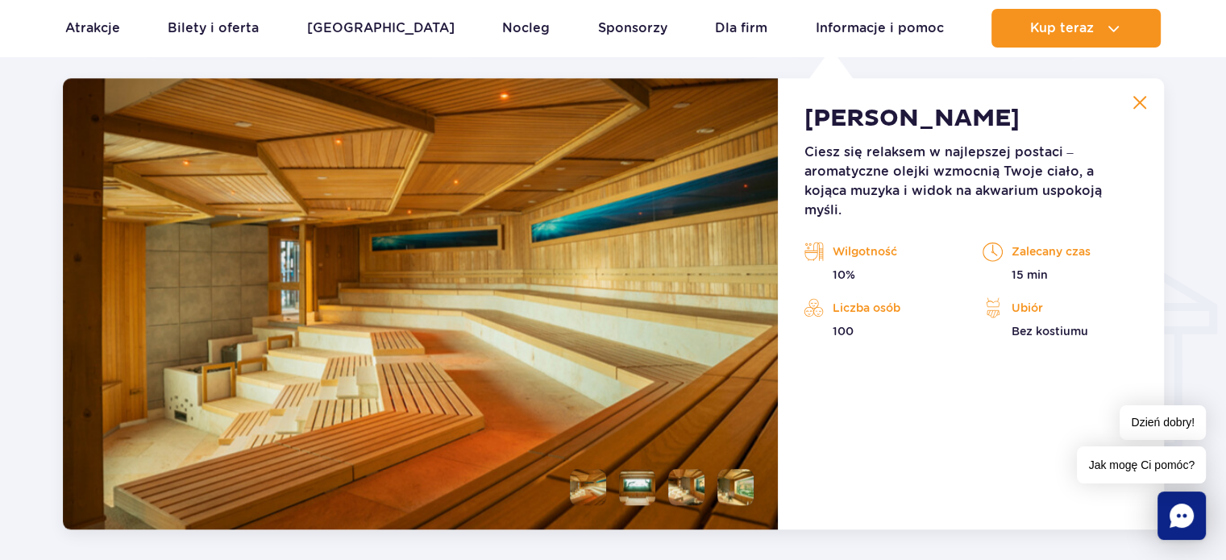
click at [581, 494] on li at bounding box center [588, 487] width 36 height 36
click at [632, 493] on li at bounding box center [637, 487] width 36 height 36
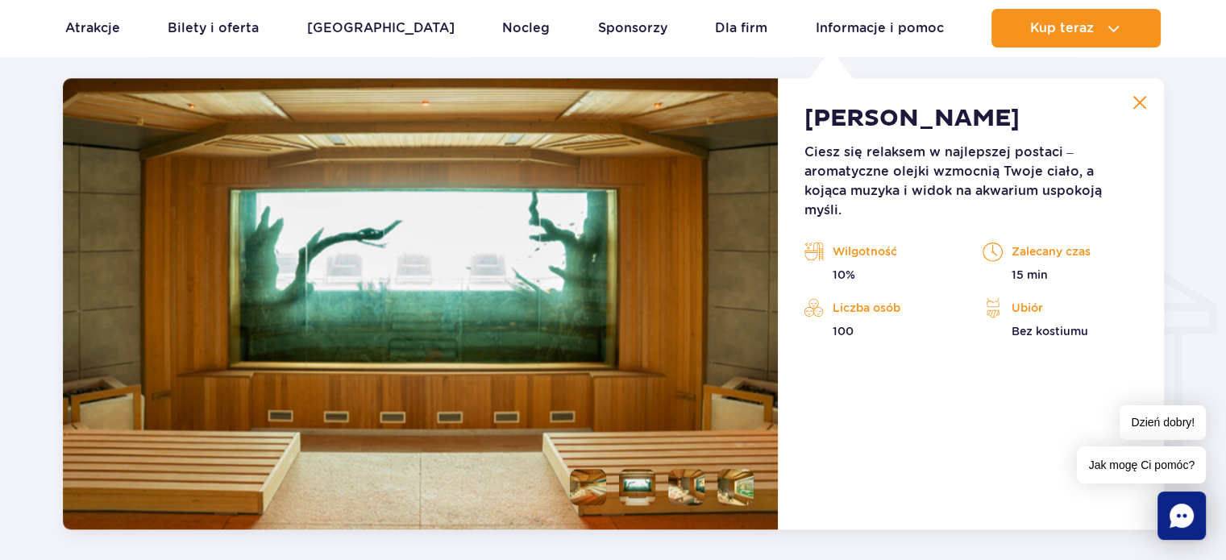
click at [693, 491] on li at bounding box center [686, 487] width 36 height 36
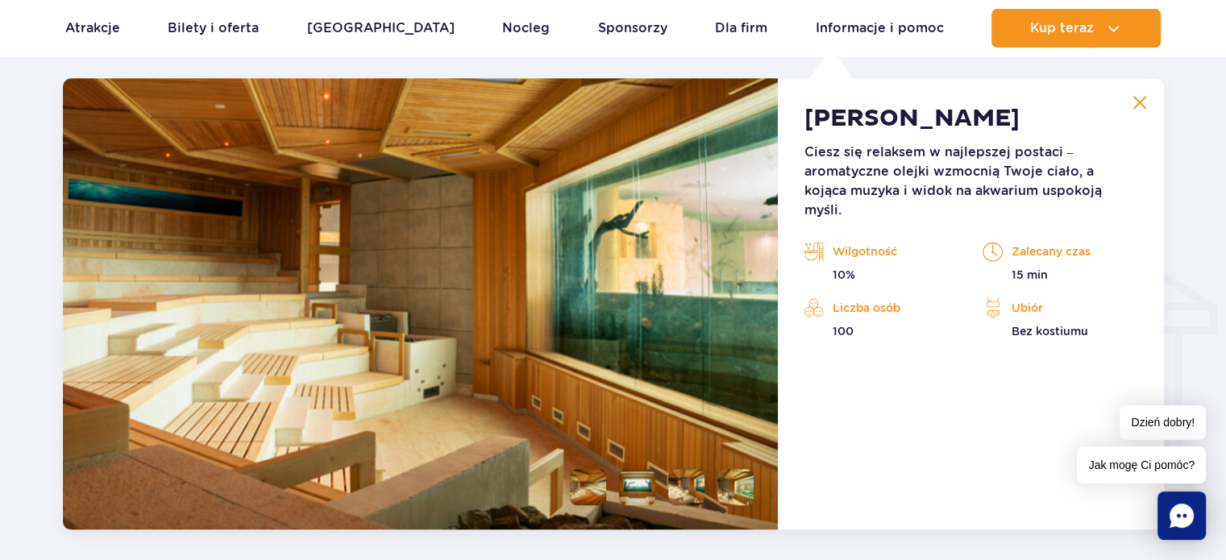
click at [743, 487] on li at bounding box center [736, 487] width 36 height 36
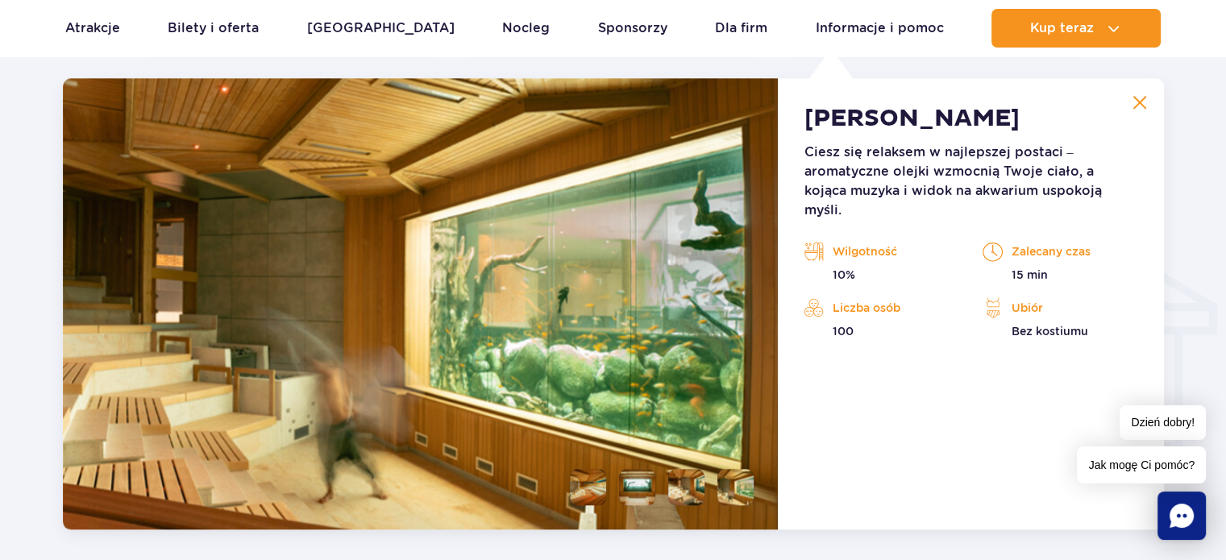
click at [589, 486] on li at bounding box center [588, 487] width 36 height 36
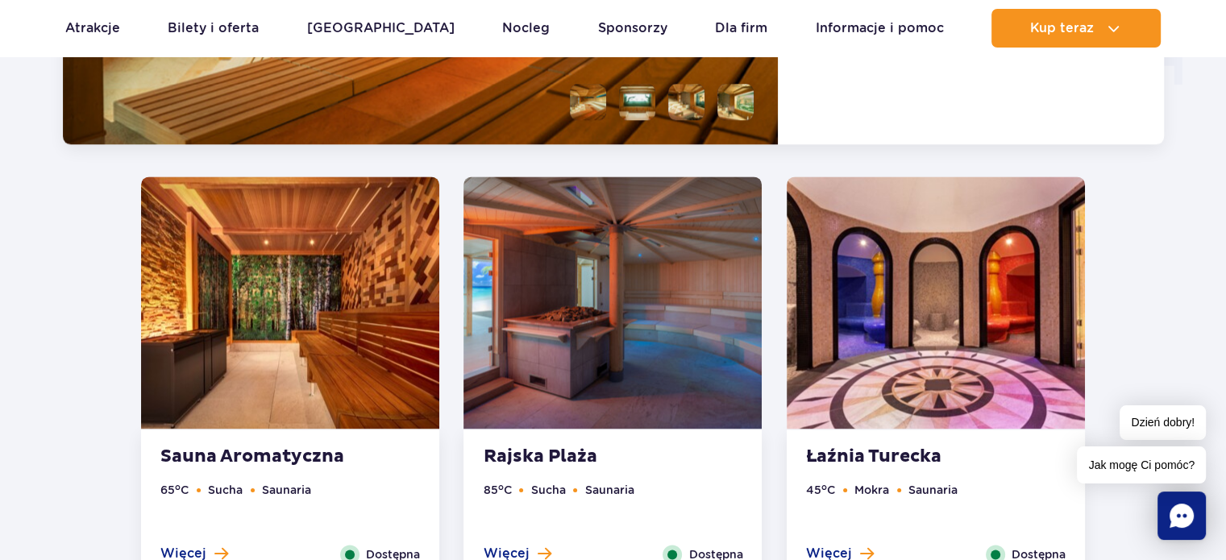
scroll to position [2171, 0]
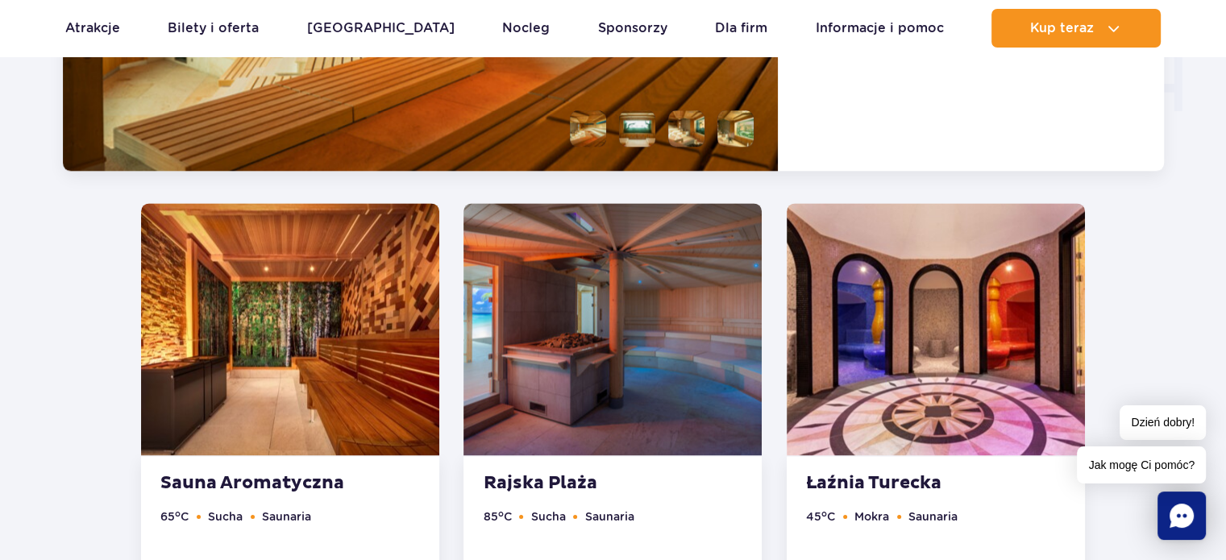
click at [655, 335] on img at bounding box center [613, 329] width 298 height 252
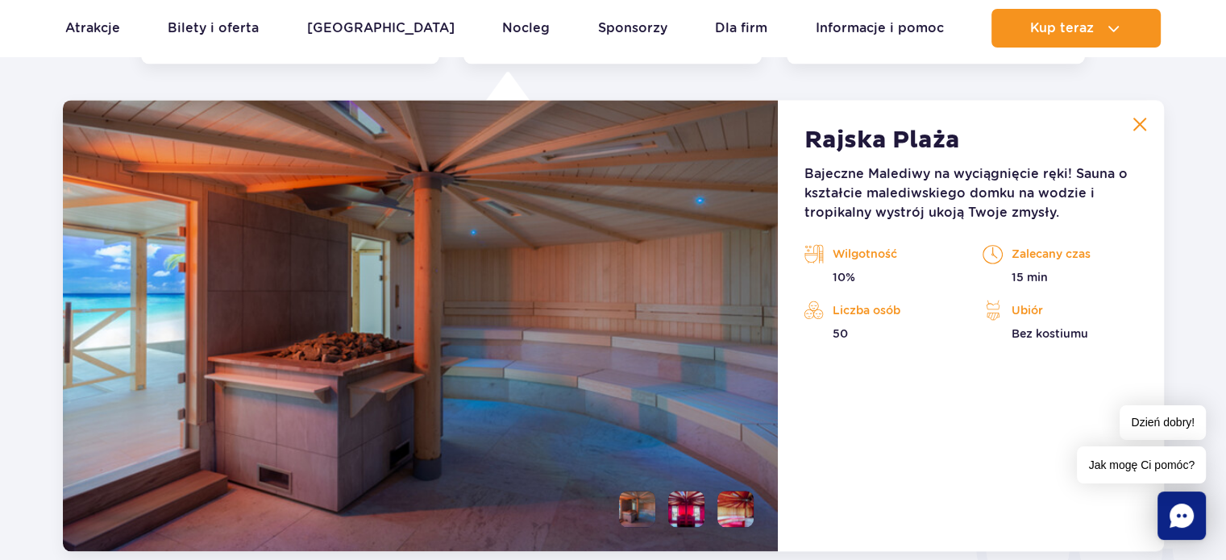
scroll to position [2236, 0]
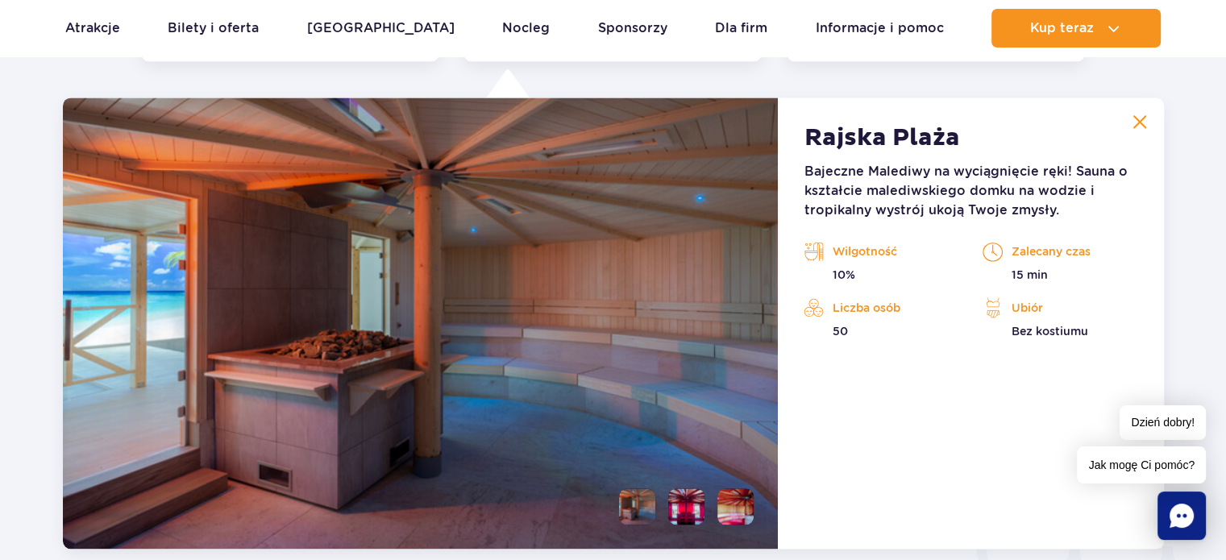
click at [689, 502] on li at bounding box center [686, 507] width 36 height 36
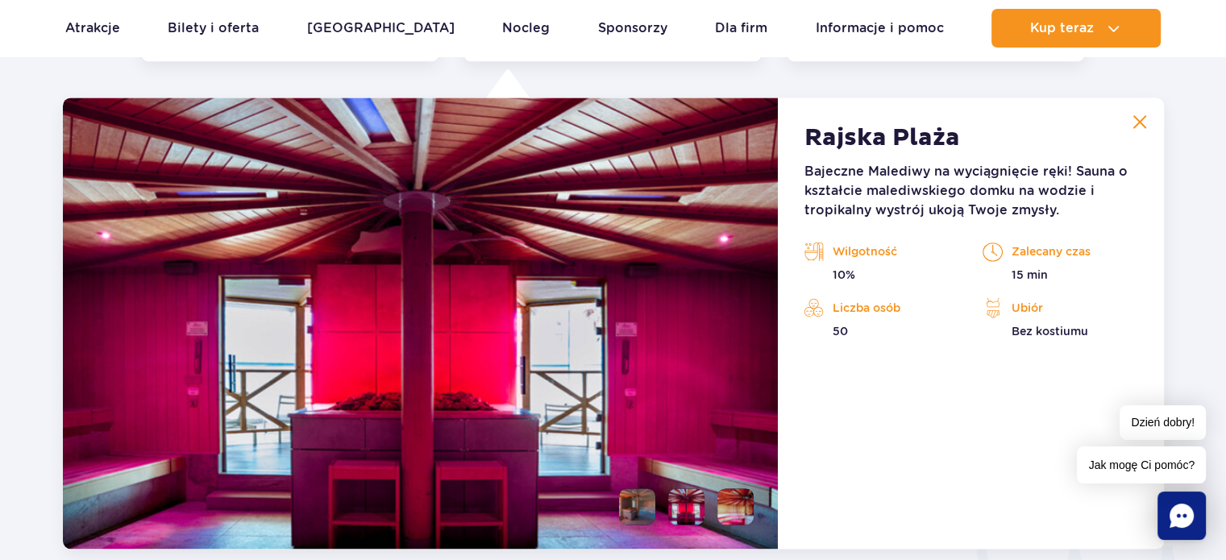
click at [731, 507] on li at bounding box center [736, 507] width 36 height 36
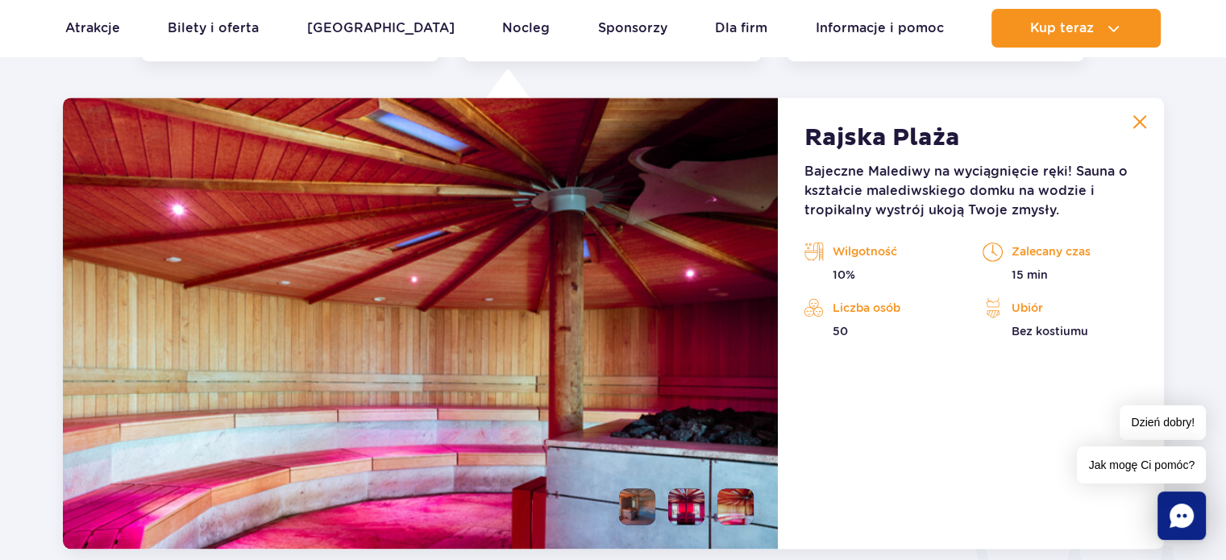
click at [632, 513] on li at bounding box center [637, 507] width 36 height 36
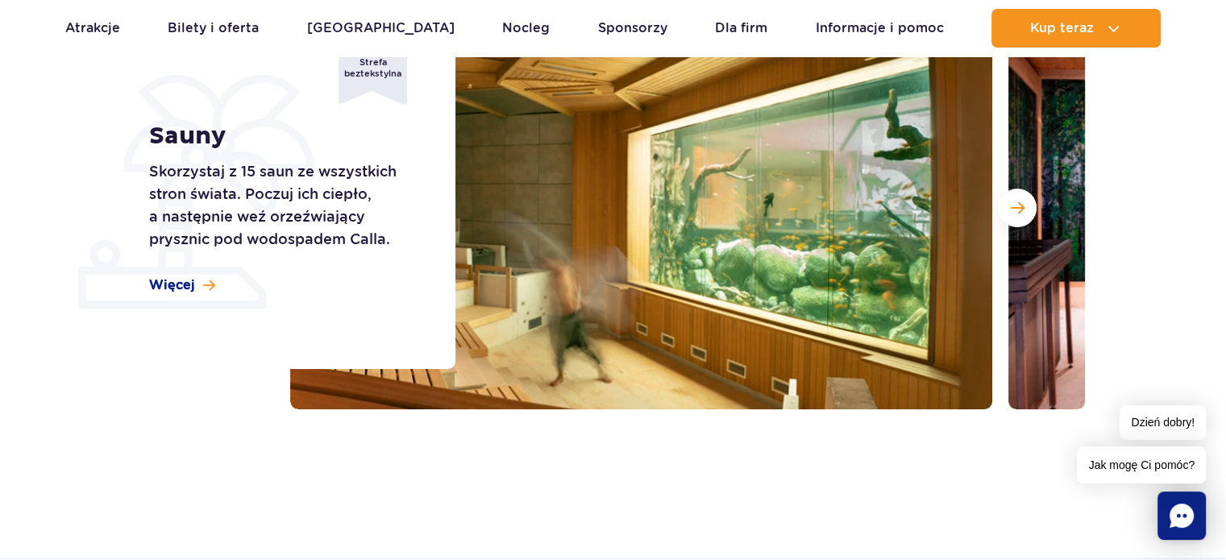
scroll to position [0, 0]
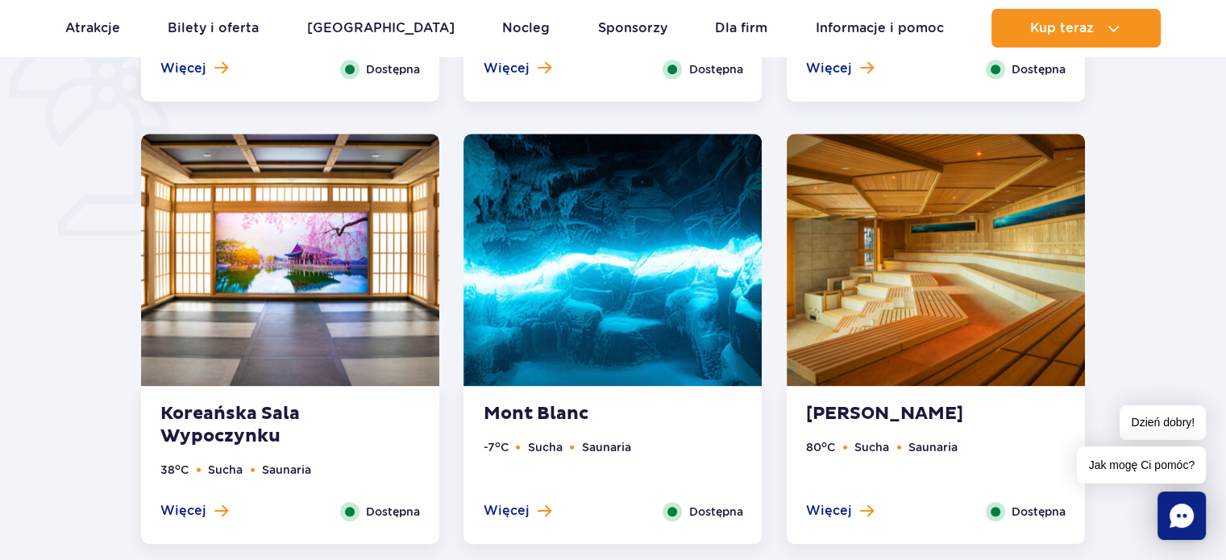
scroll to position [1333, 0]
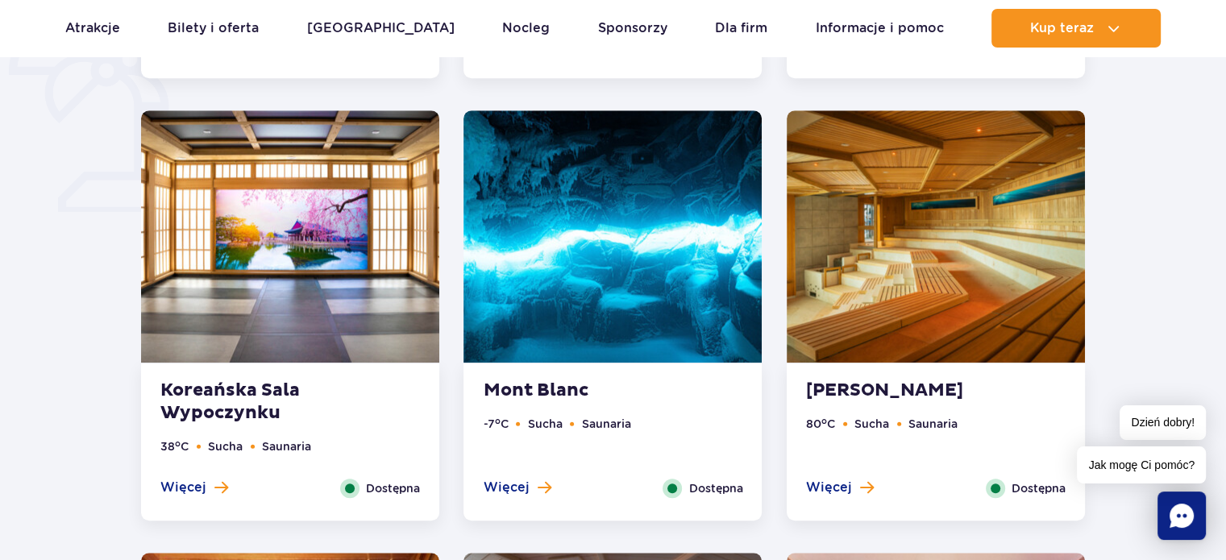
drag, startPoint x: 1238, startPoint y: 45, endPoint x: 1238, endPoint y: 152, distance: 107.2
click at [622, 244] on img at bounding box center [613, 236] width 298 height 252
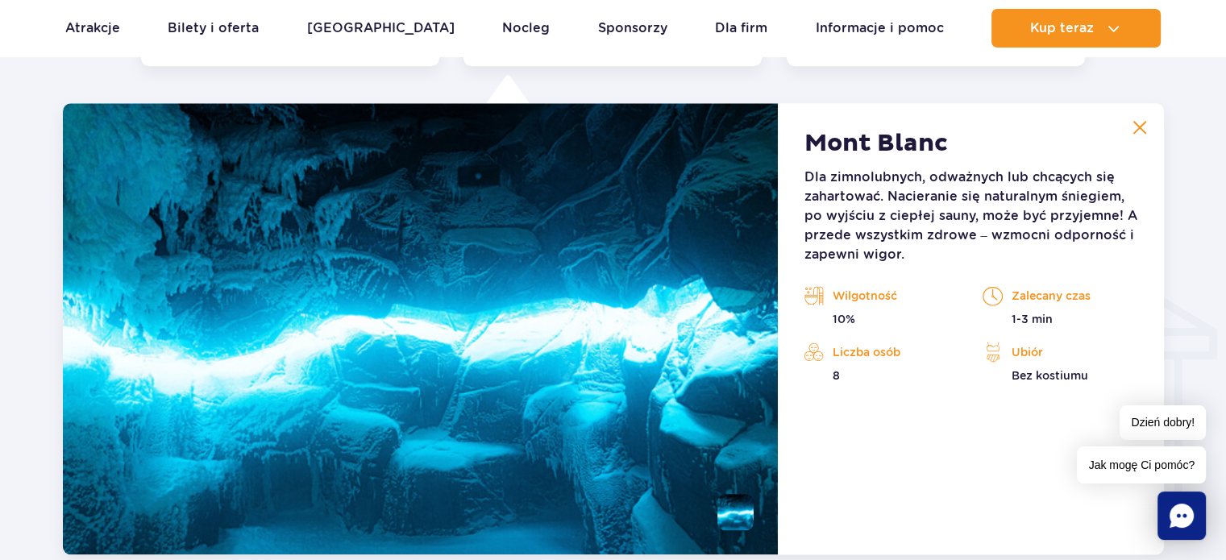
scroll to position [1793, 0]
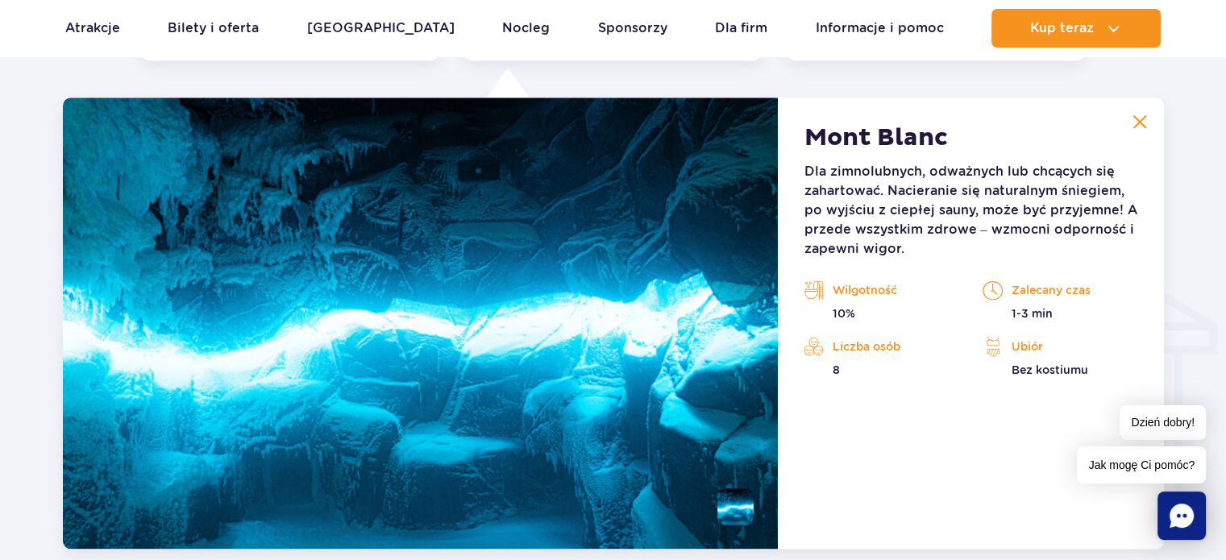
click at [747, 502] on li at bounding box center [736, 507] width 36 height 36
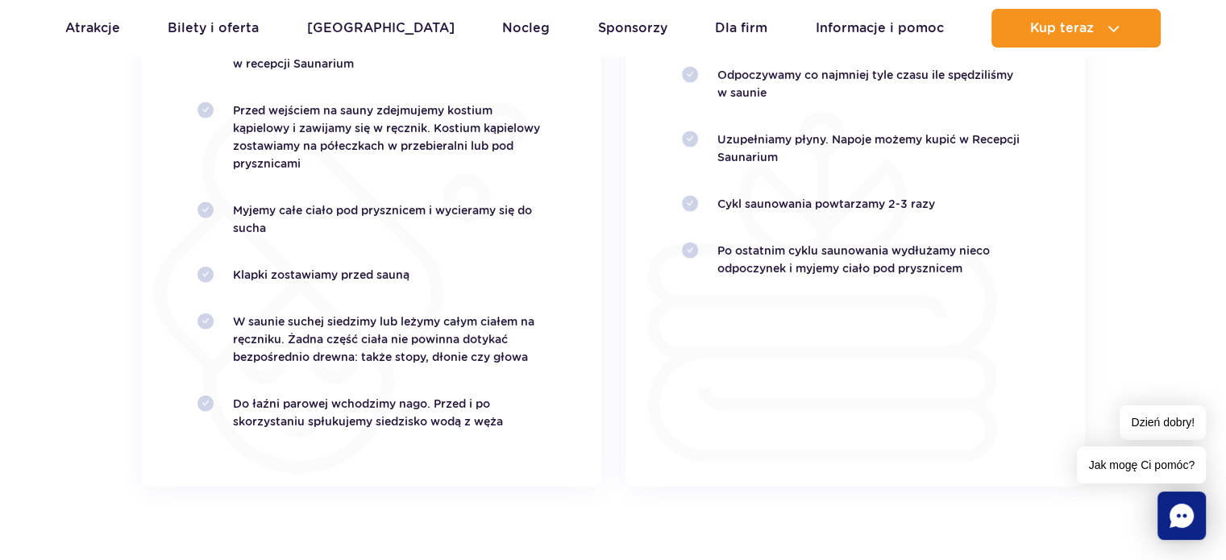
scroll to position [2009, 0]
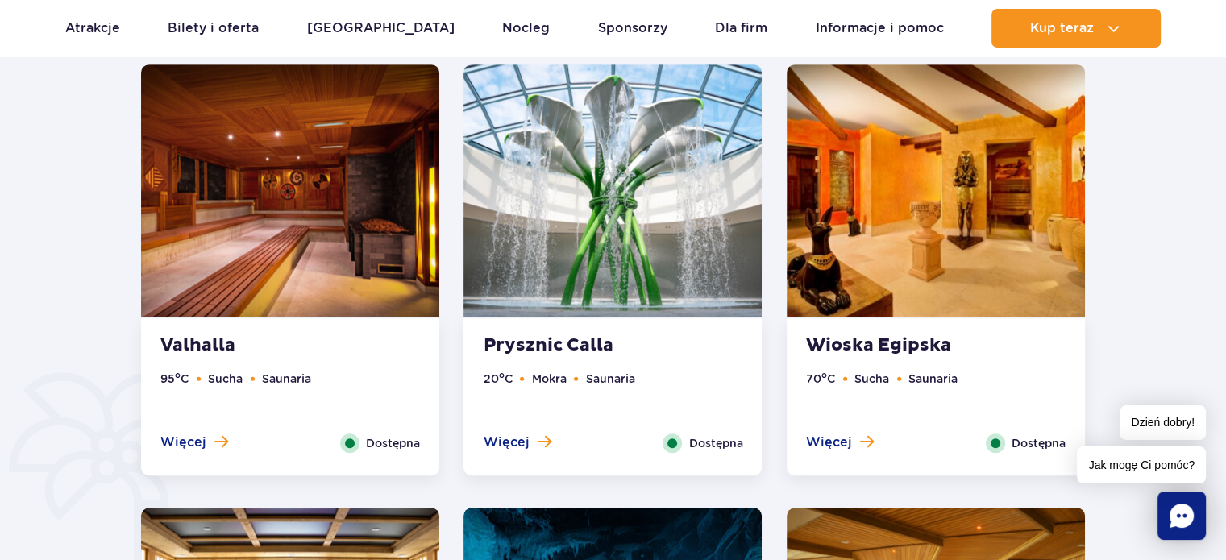
scroll to position [878, 0]
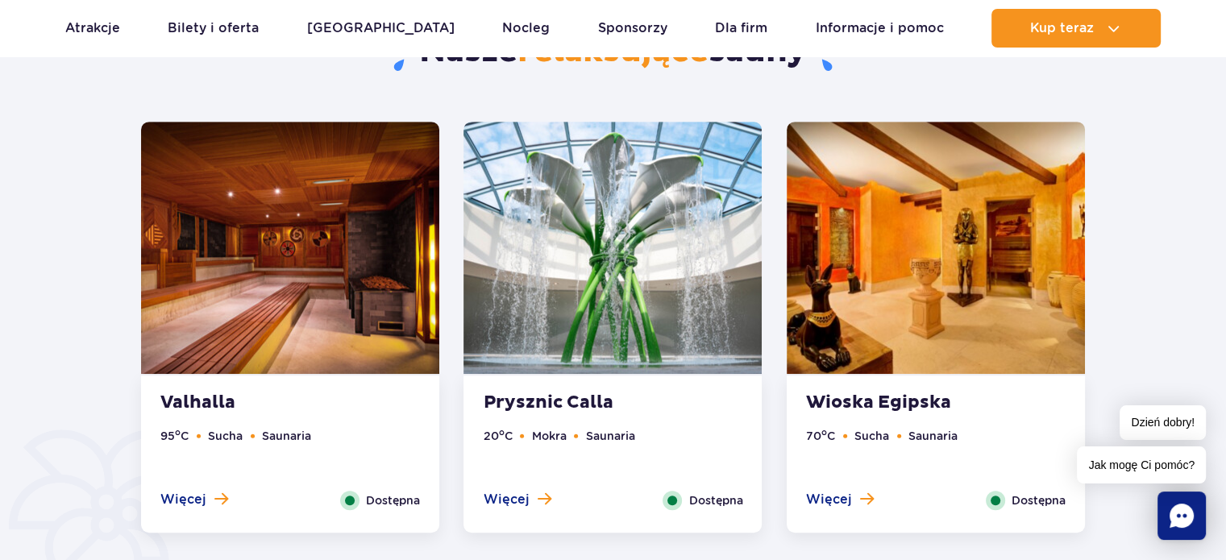
click at [323, 244] on img at bounding box center [290, 248] width 298 height 252
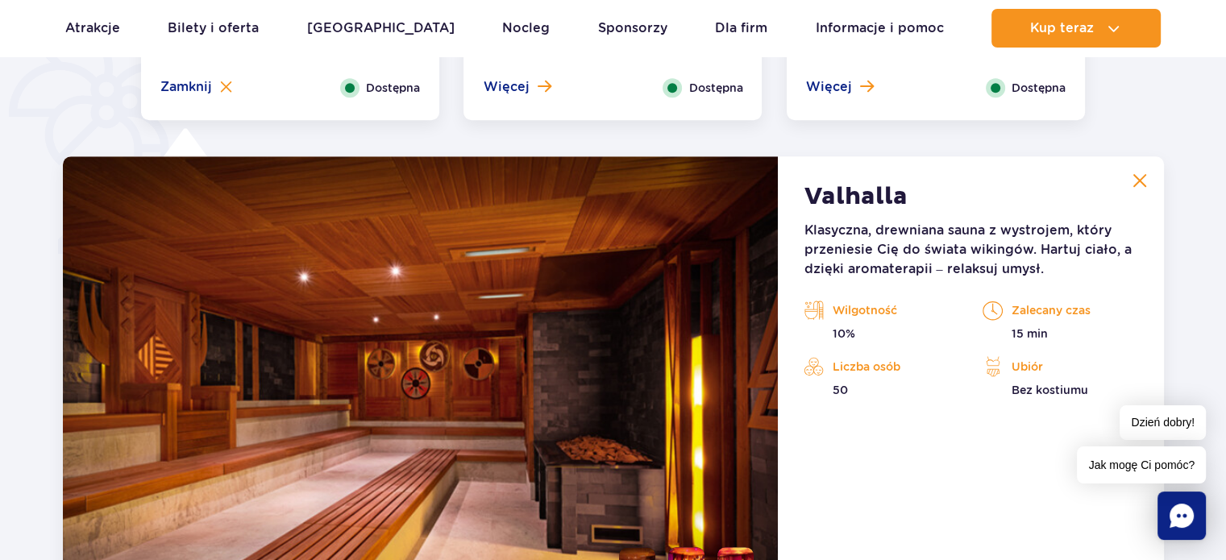
scroll to position [1351, 0]
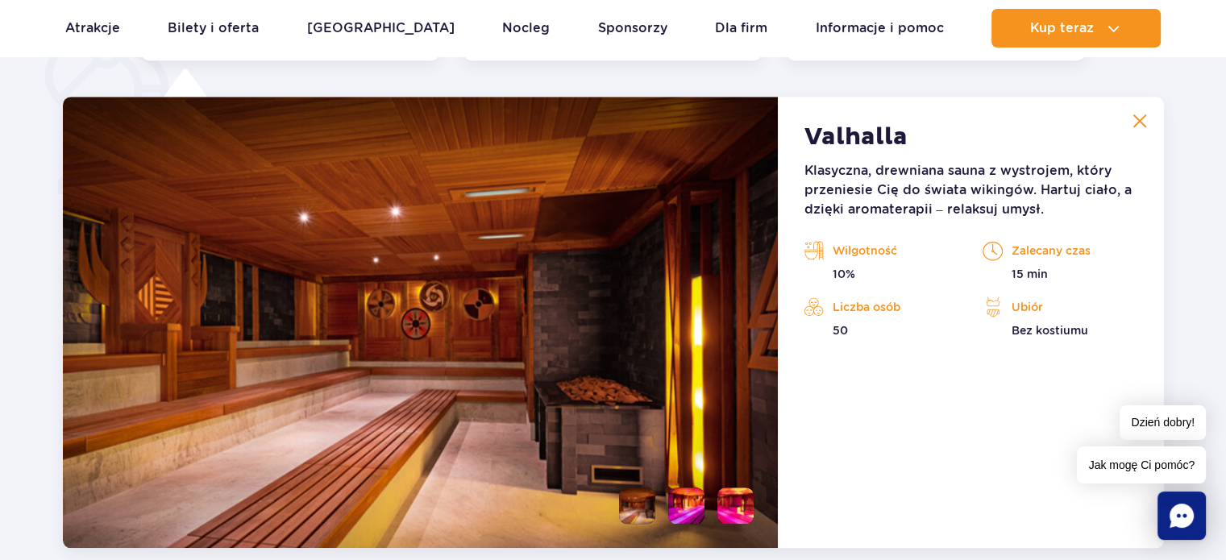
click at [684, 514] on li at bounding box center [686, 506] width 36 height 36
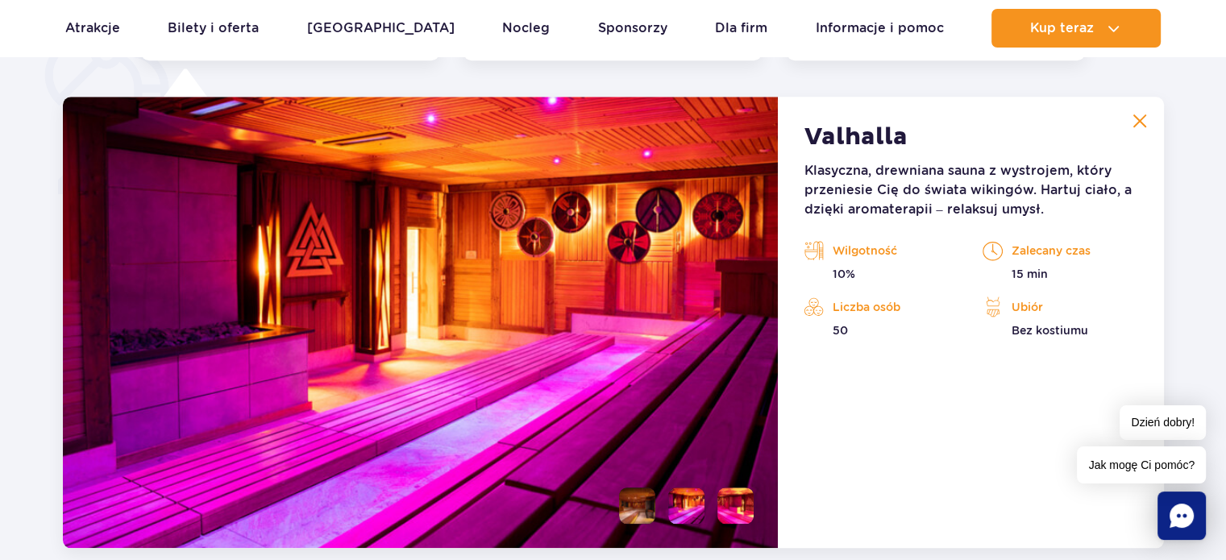
click at [742, 511] on li at bounding box center [736, 506] width 36 height 36
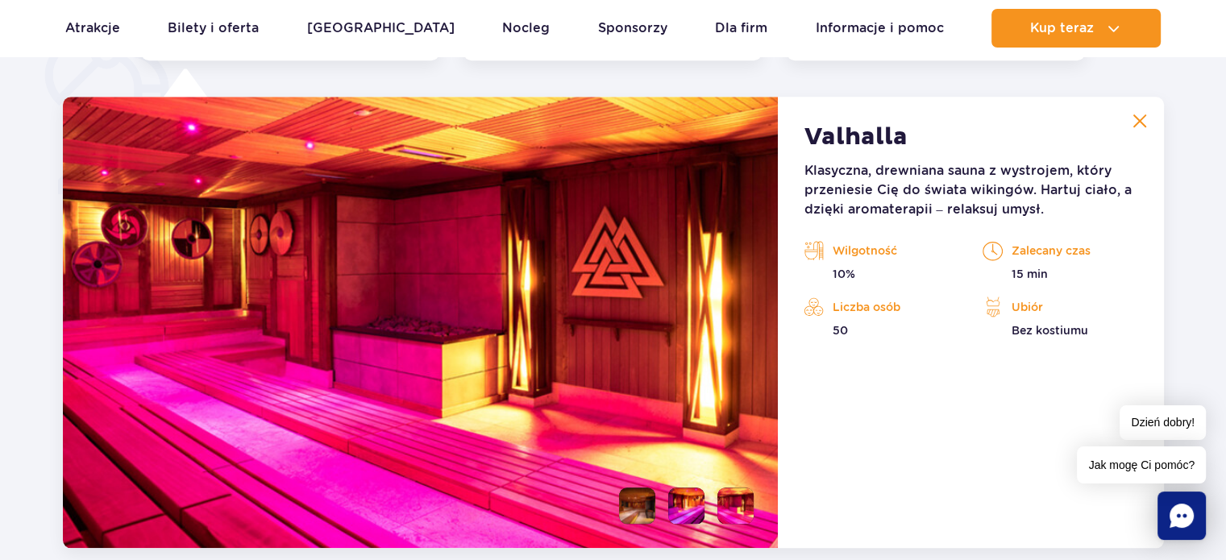
click at [732, 512] on img at bounding box center [736, 506] width 36 height 36
click at [683, 513] on li at bounding box center [686, 506] width 36 height 36
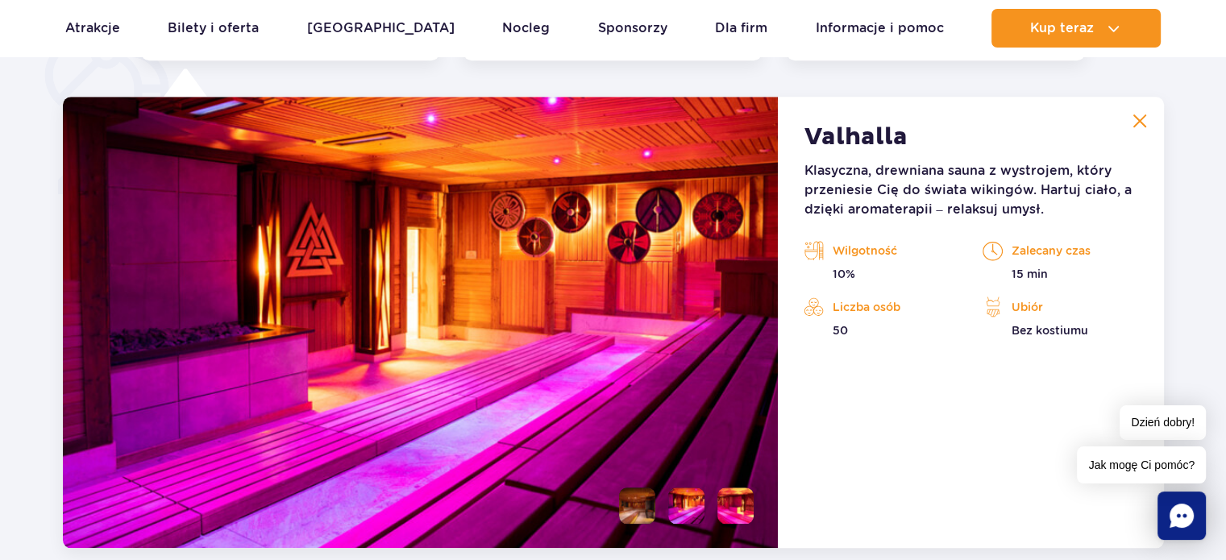
click at [683, 513] on img at bounding box center [686, 506] width 36 height 36
click at [747, 509] on li at bounding box center [736, 506] width 36 height 36
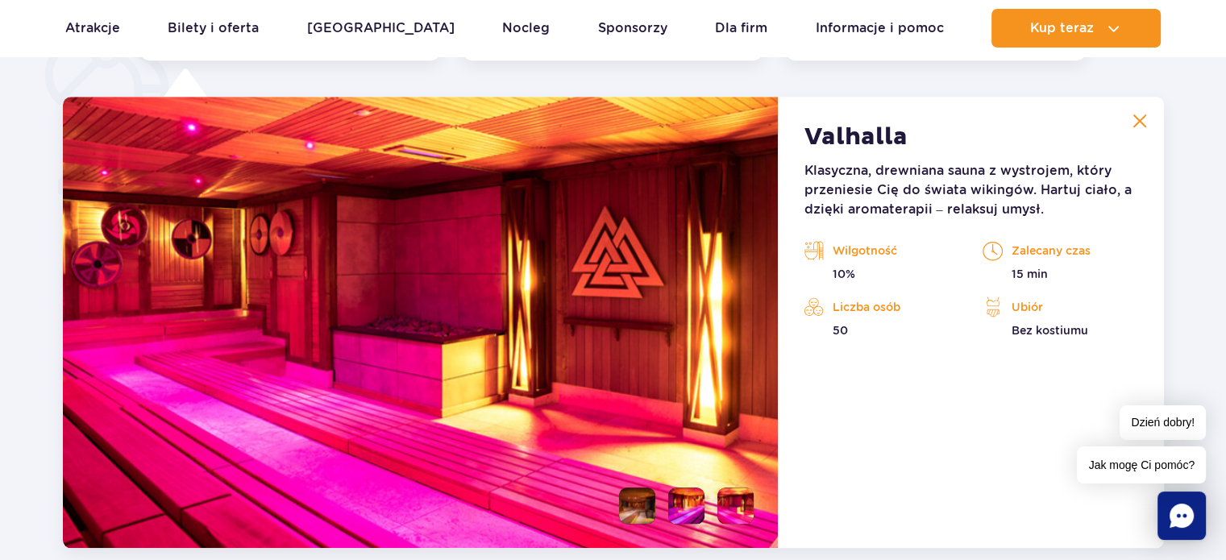
click at [629, 512] on li at bounding box center [637, 506] width 36 height 36
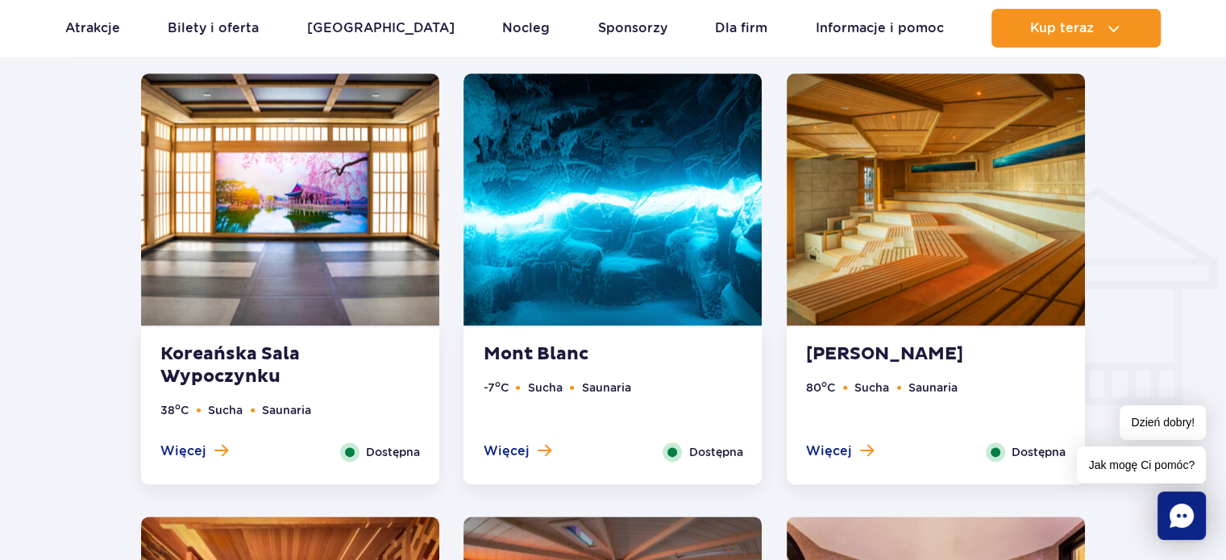
scroll to position [1805, 0]
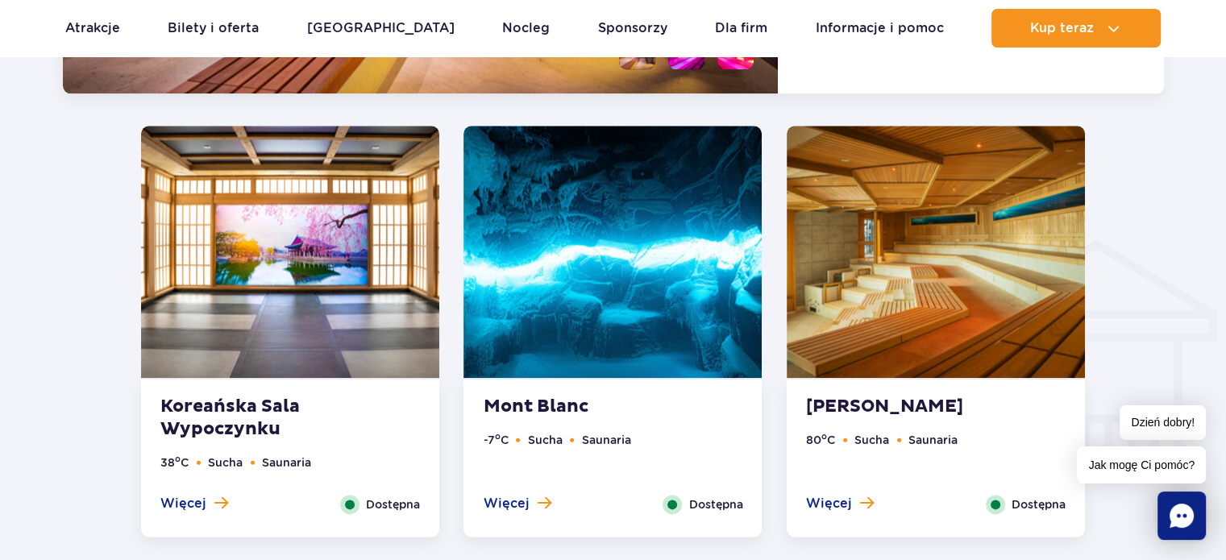
click at [229, 263] on img at bounding box center [290, 252] width 298 height 252
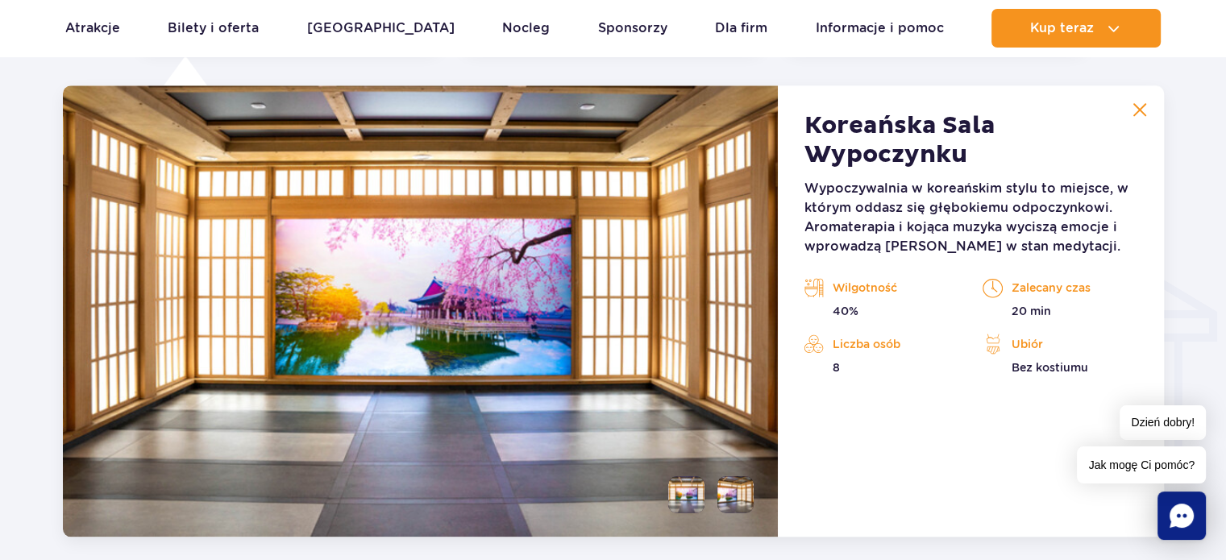
scroll to position [1793, 0]
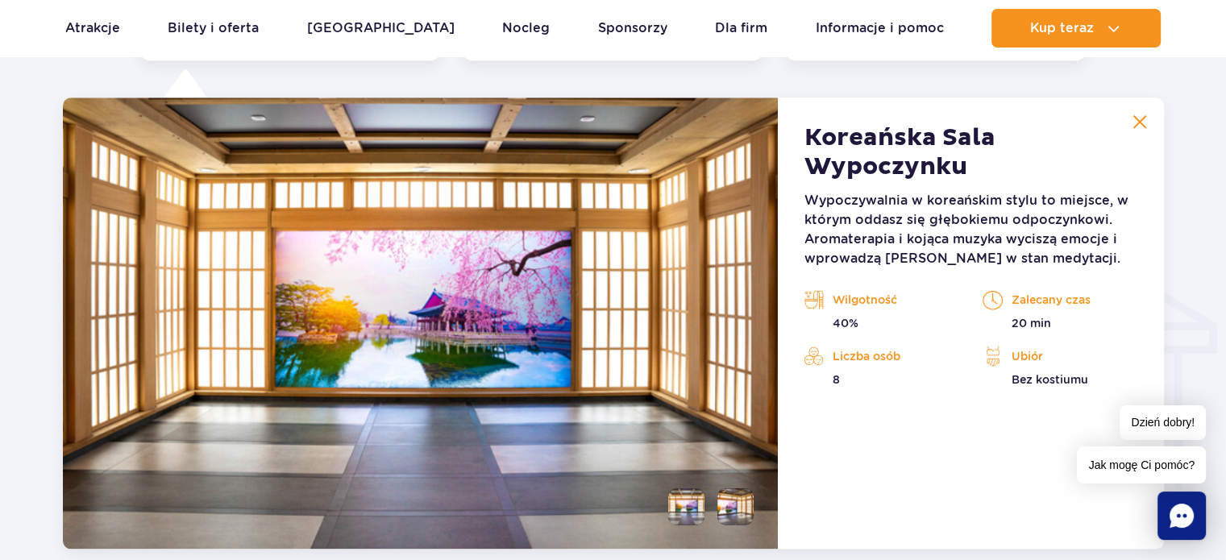
click at [687, 512] on li at bounding box center [686, 507] width 36 height 36
click at [738, 510] on li at bounding box center [736, 507] width 36 height 36
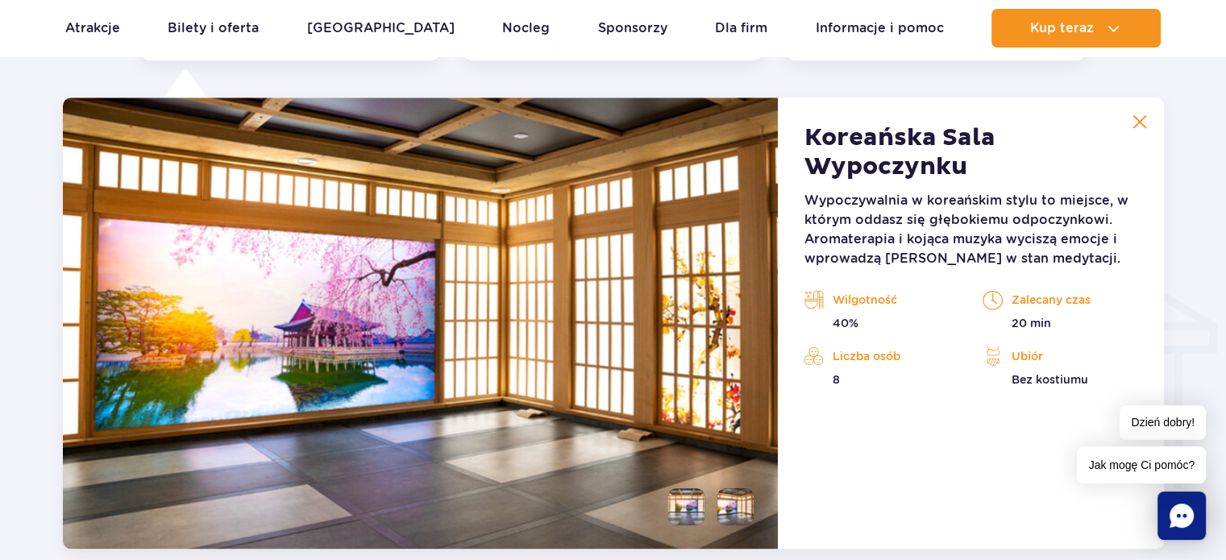
click at [1135, 119] on img at bounding box center [1140, 121] width 15 height 15
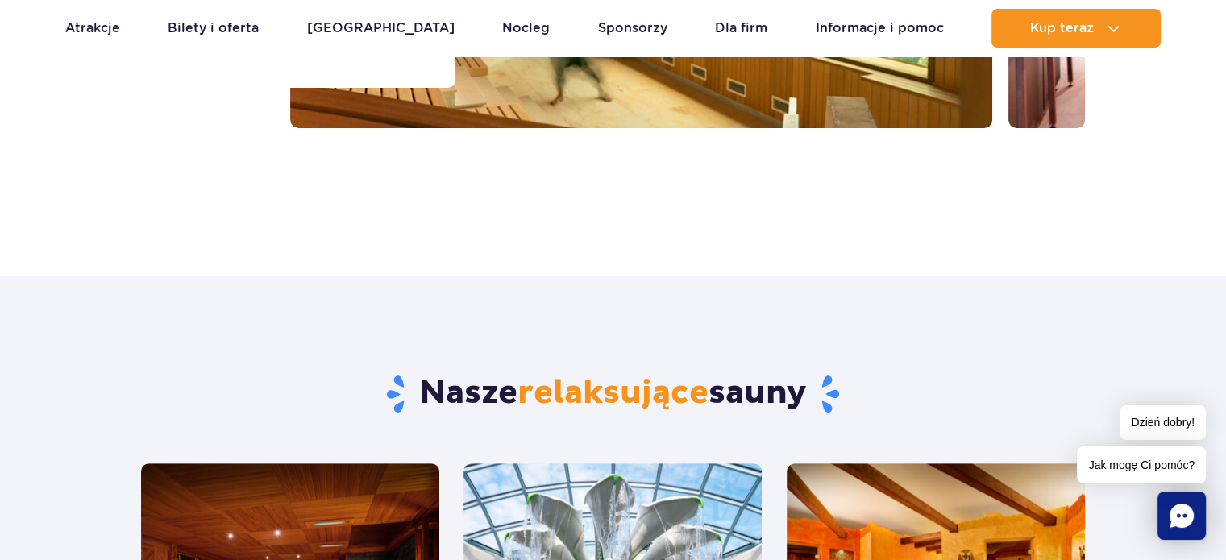
scroll to position [0, 0]
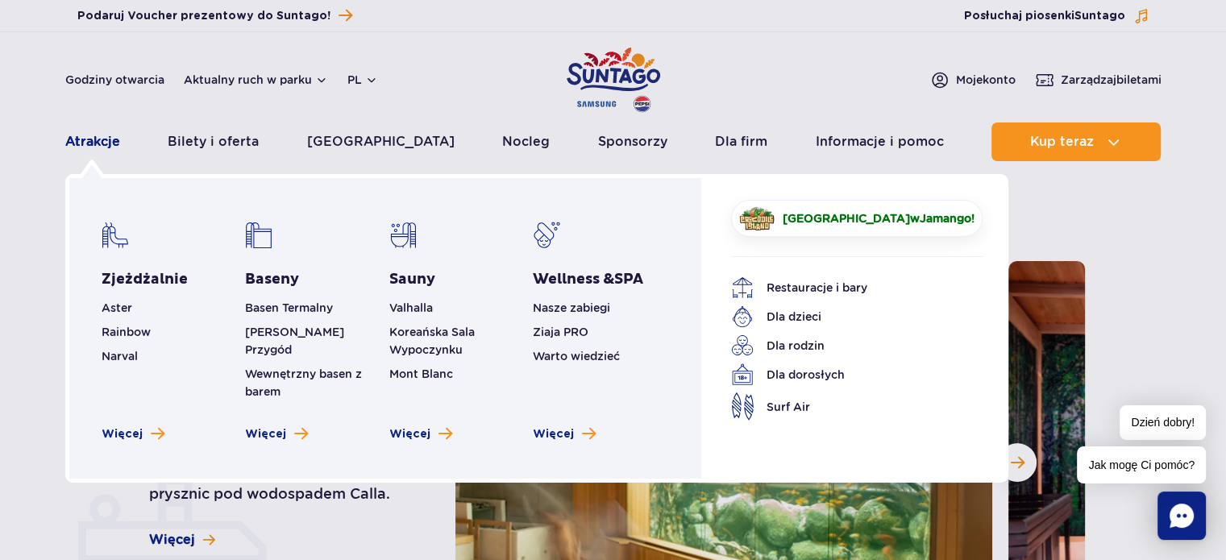
click at [106, 143] on link "Atrakcje" at bounding box center [92, 142] width 55 height 39
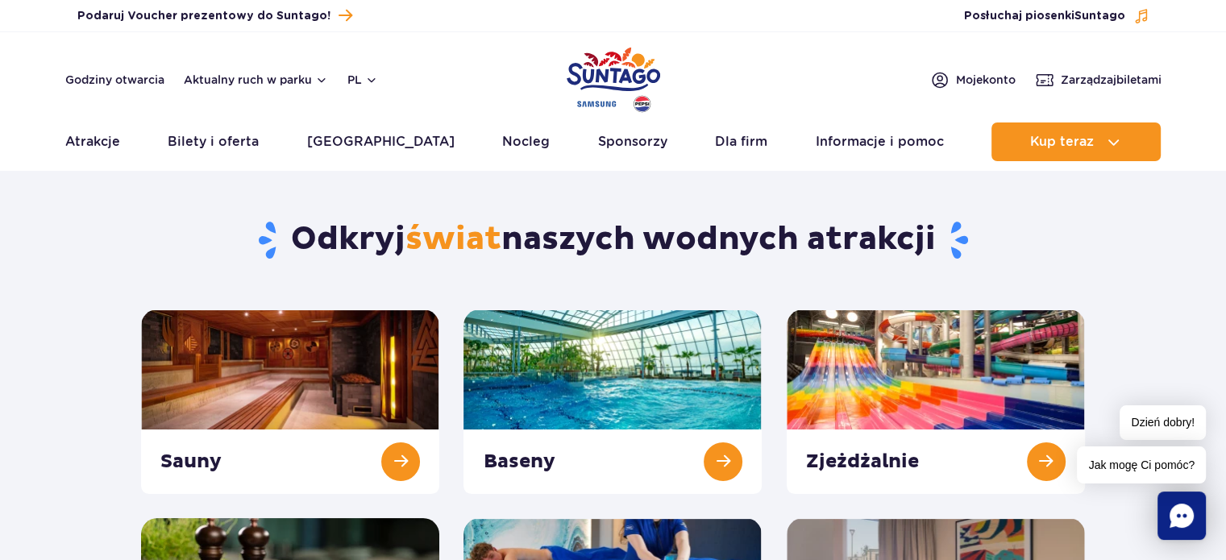
scroll to position [220, 0]
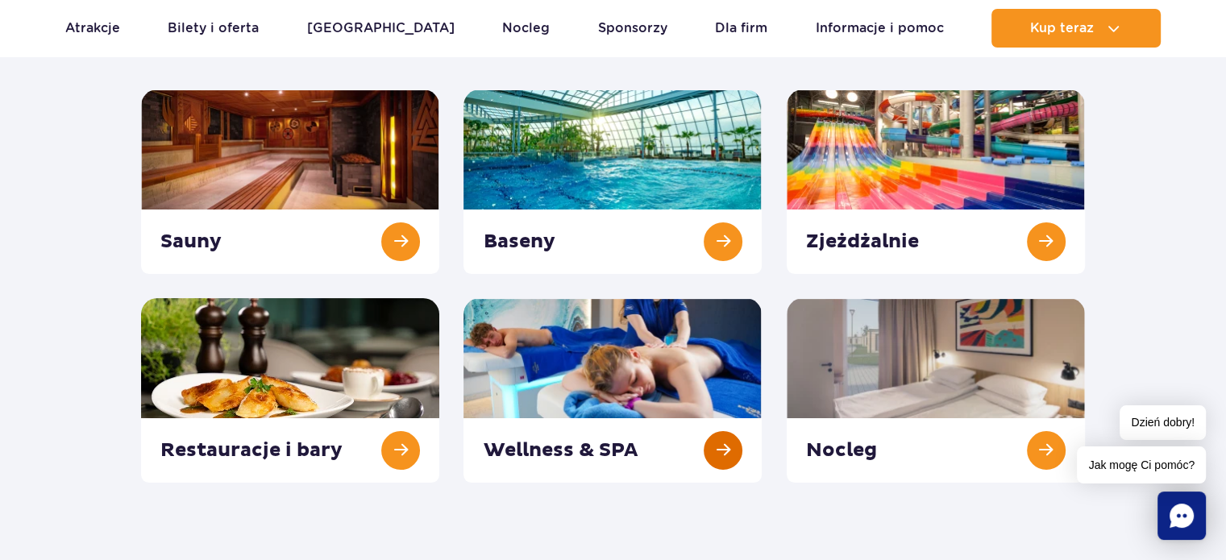
click at [637, 334] on link at bounding box center [613, 390] width 298 height 185
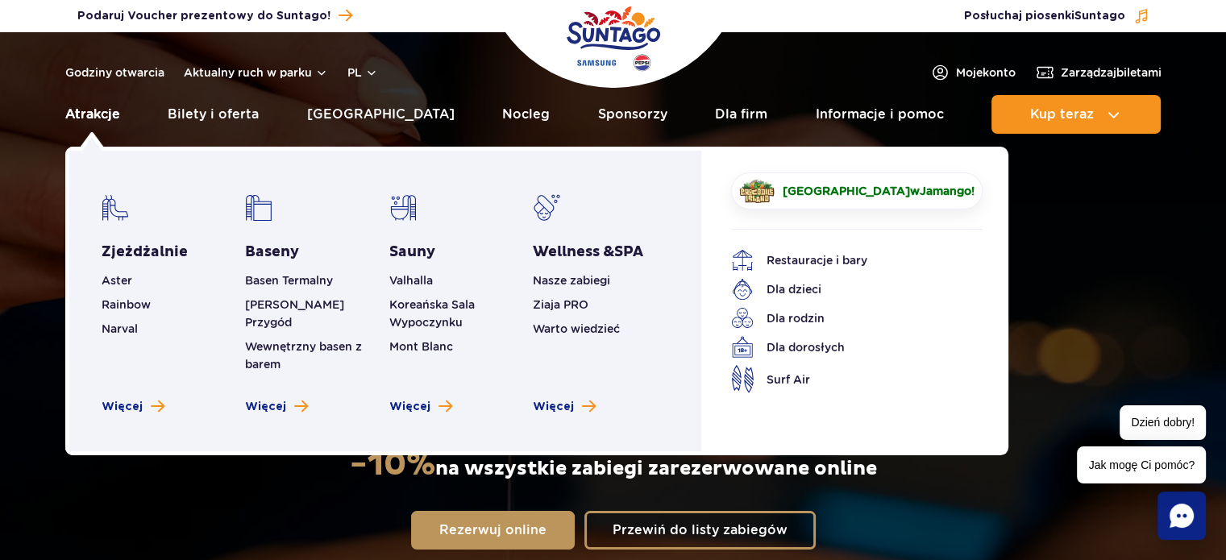
click at [103, 104] on link "Atrakcje" at bounding box center [92, 114] width 55 height 39
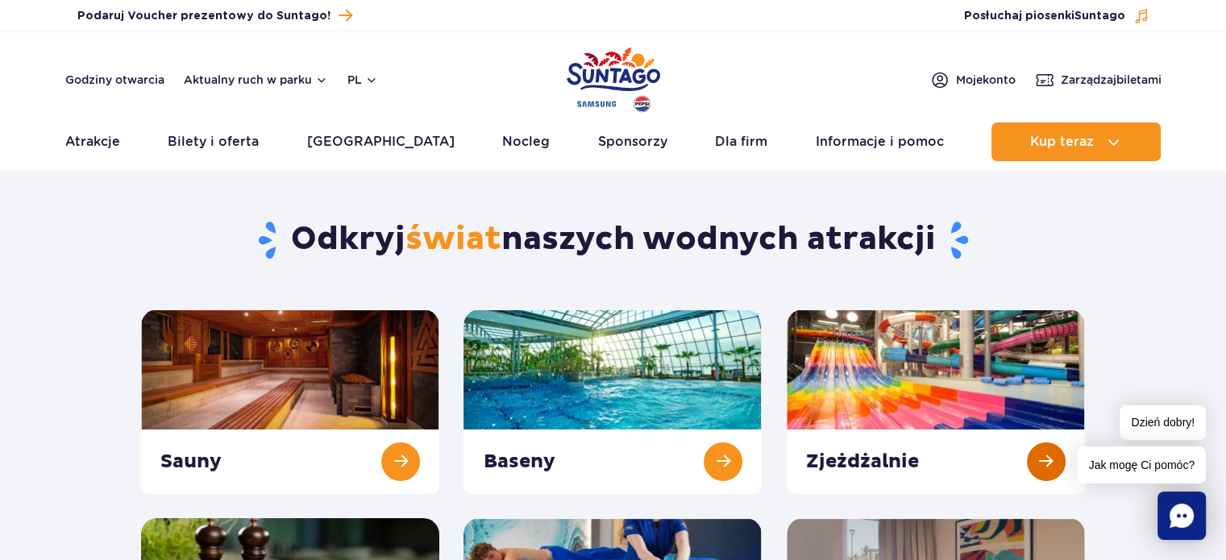
click at [961, 389] on link at bounding box center [936, 402] width 298 height 185
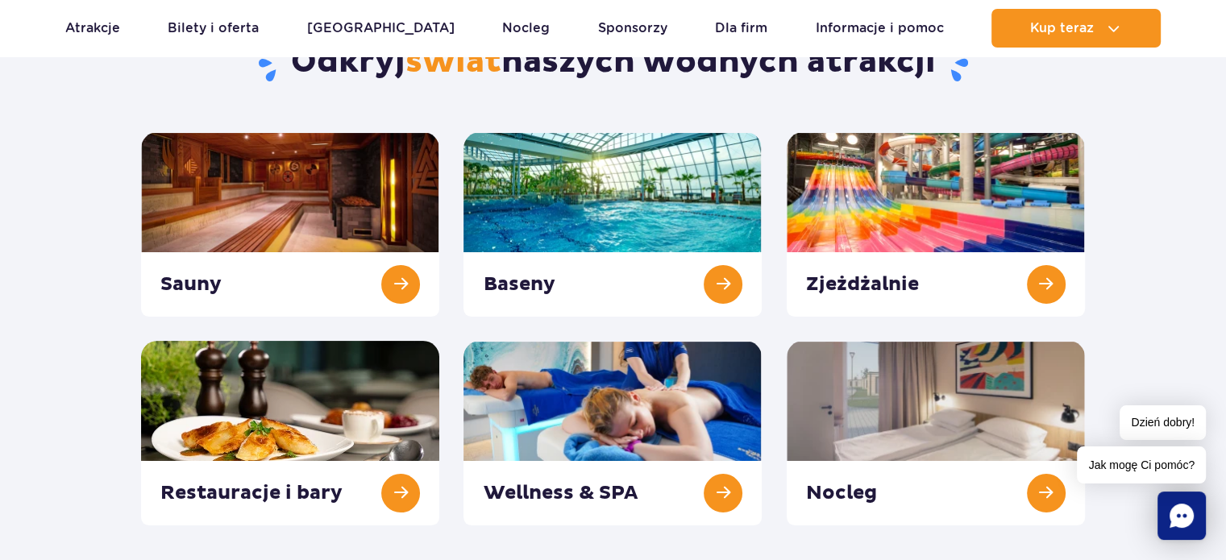
scroll to position [181, 0]
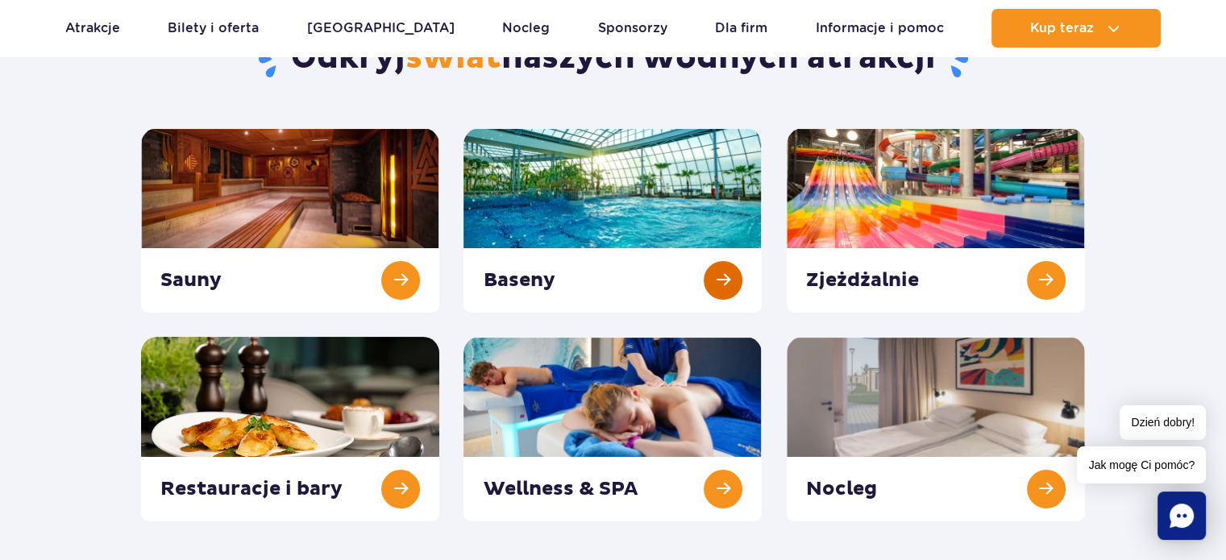
click at [646, 177] on link at bounding box center [613, 220] width 298 height 185
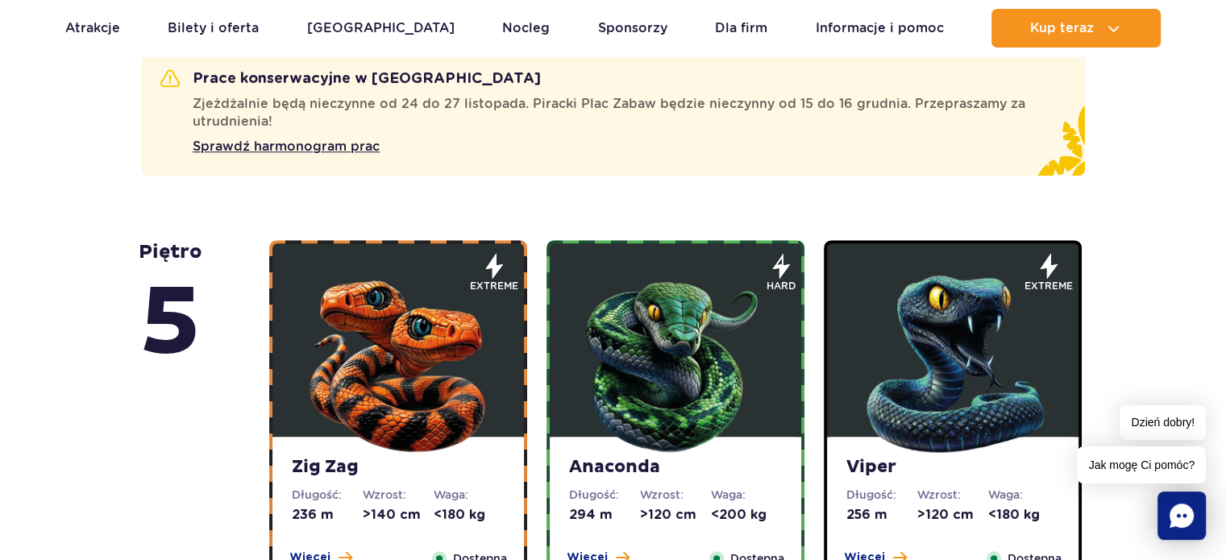
scroll to position [491, 0]
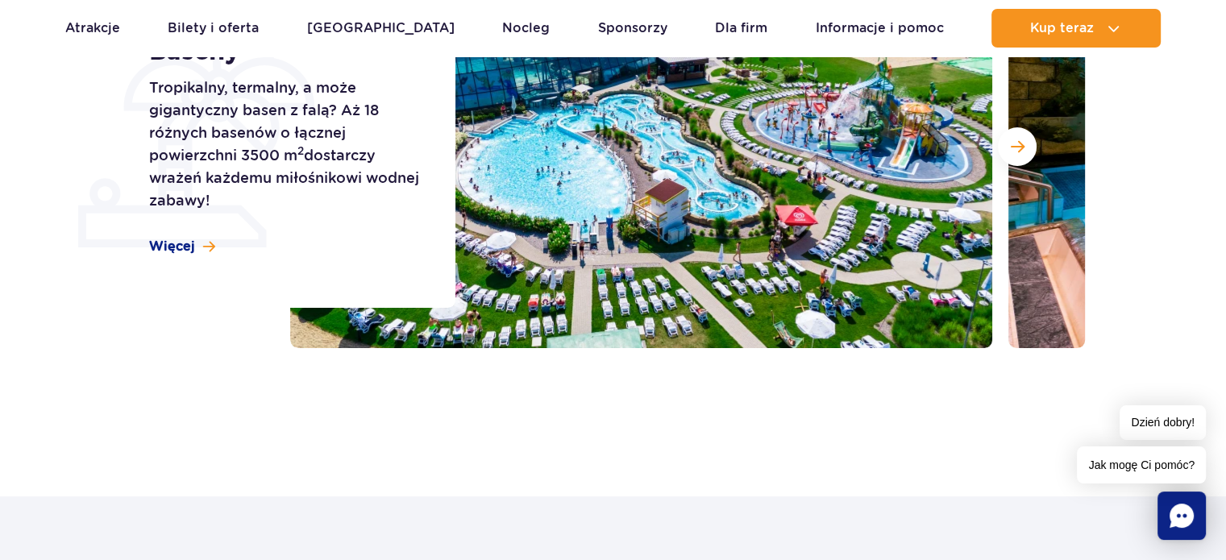
scroll to position [374, 0]
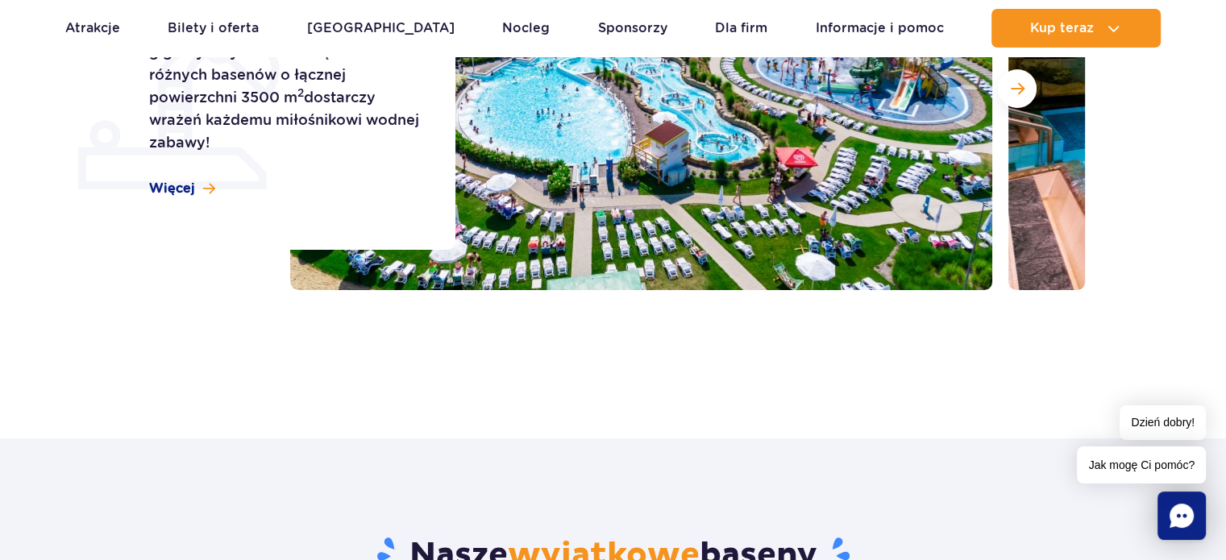
click at [898, 375] on div "Strona główna Wszystkie baseny Baseny Tropikalny, termalny, a może gigantyczny …" at bounding box center [613, 96] width 1226 height 581
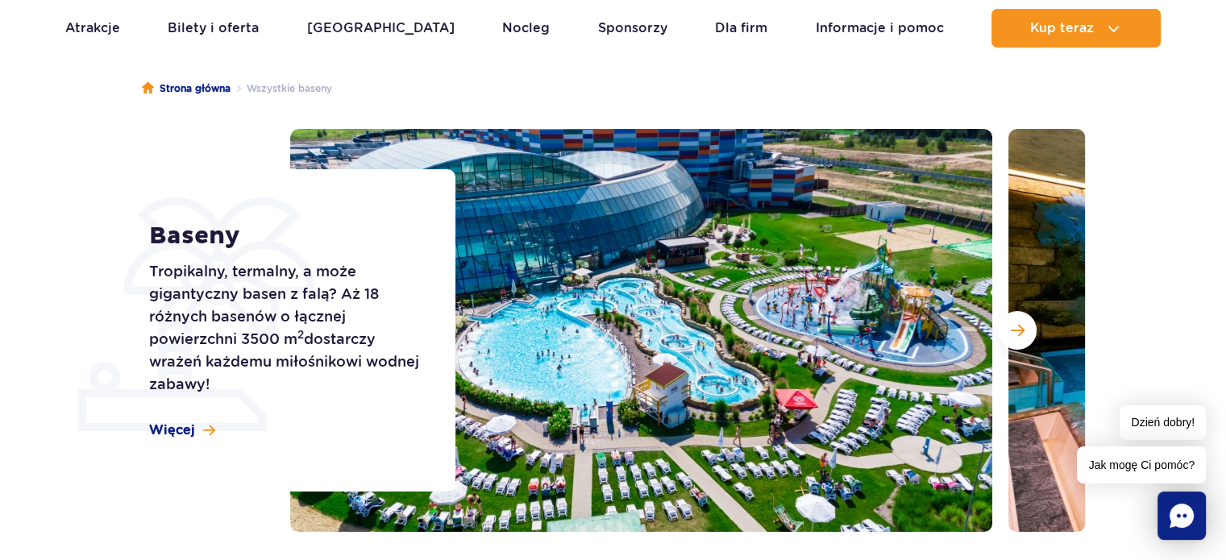
scroll to position [0, 0]
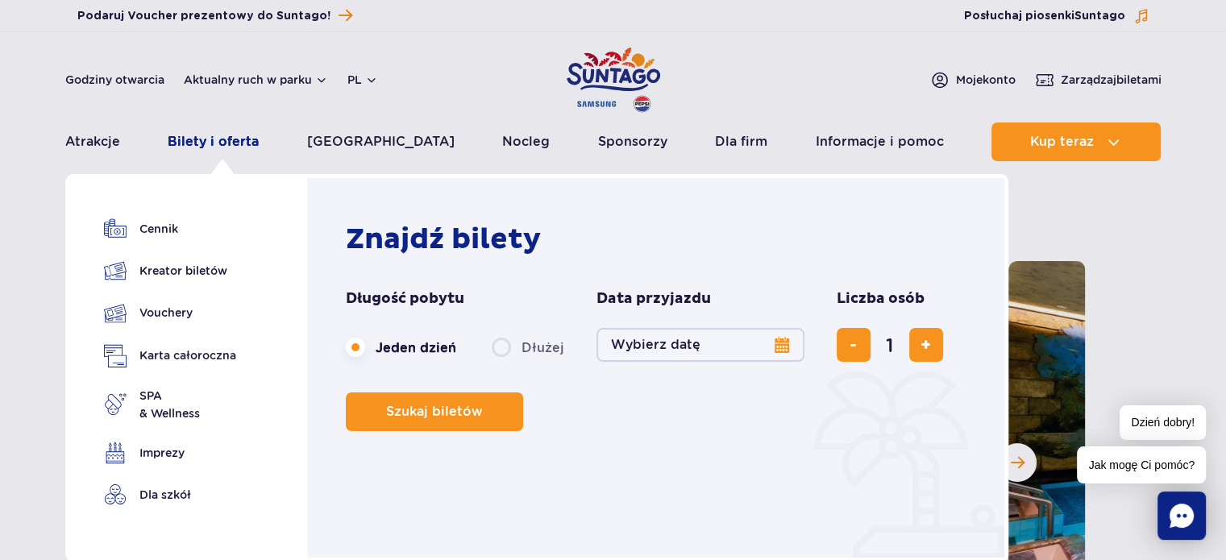
click at [227, 144] on link "Bilety i oferta" at bounding box center [213, 142] width 91 height 39
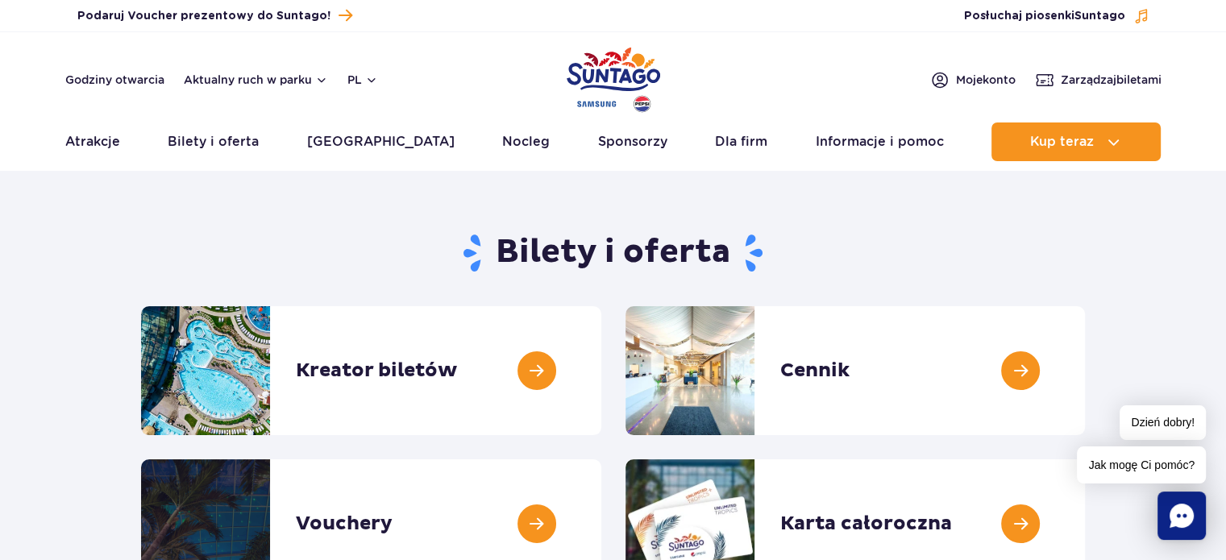
click at [589, 87] on img "Park of Poland" at bounding box center [614, 80] width 94 height 74
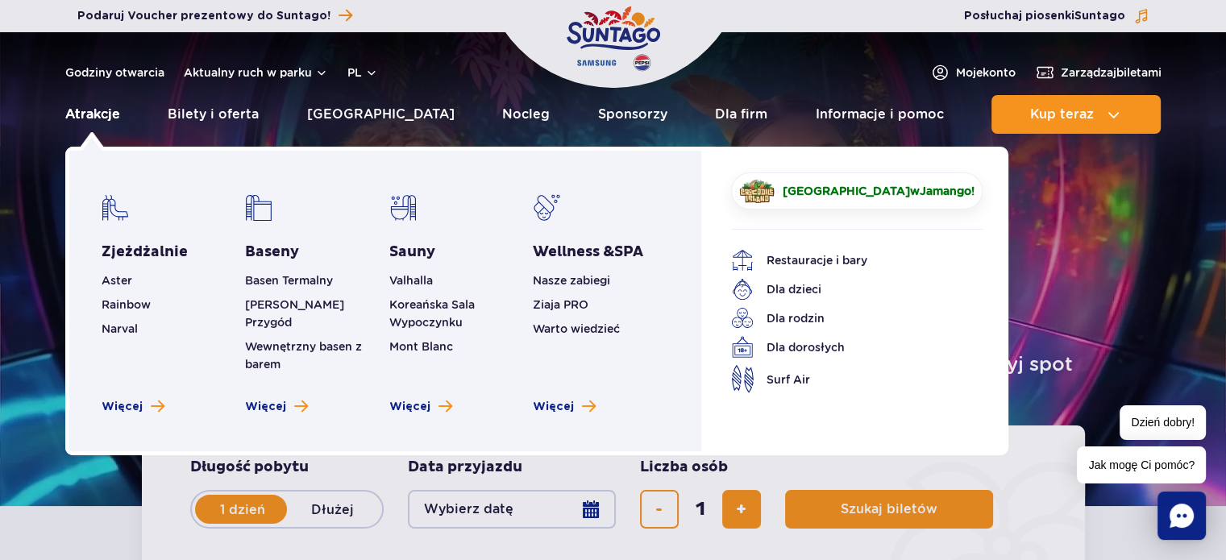
click at [92, 115] on link "Atrakcje" at bounding box center [92, 114] width 55 height 39
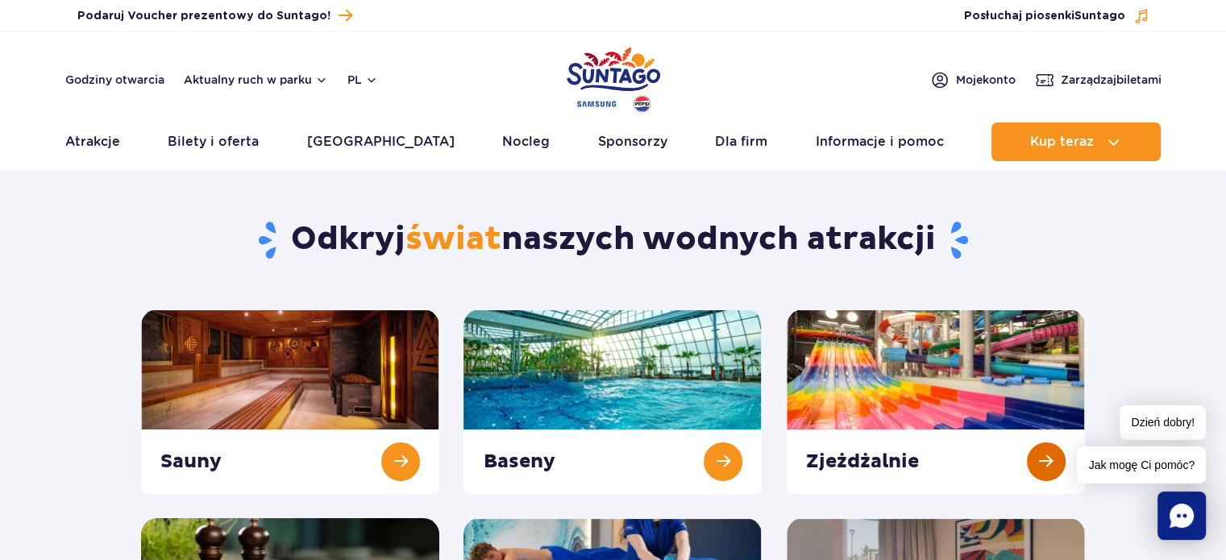
click at [906, 401] on link at bounding box center [936, 402] width 298 height 185
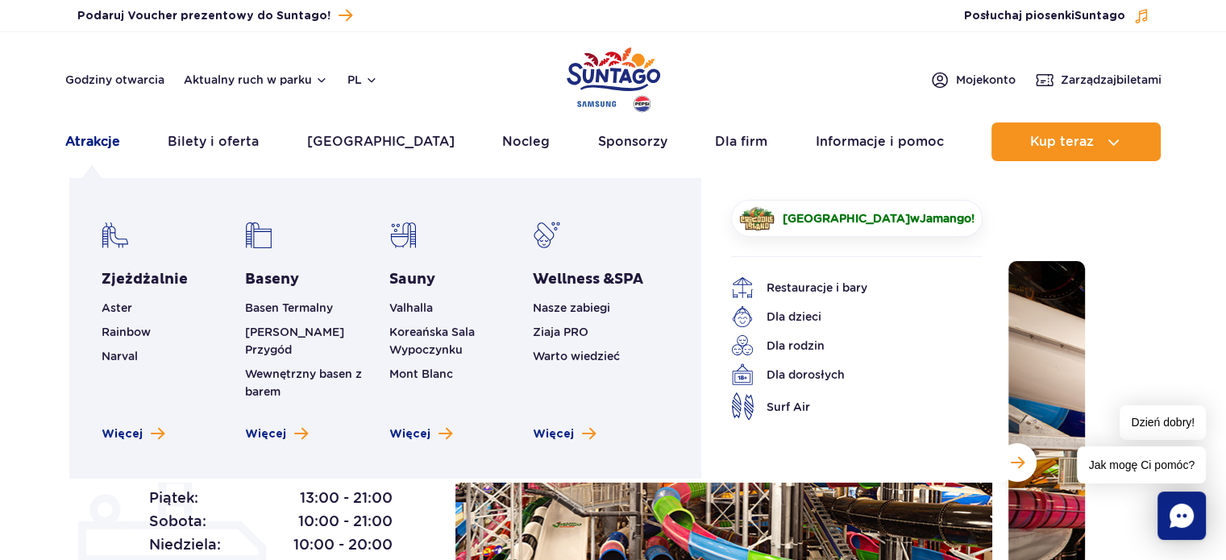
click at [94, 141] on link "Atrakcje" at bounding box center [92, 142] width 55 height 39
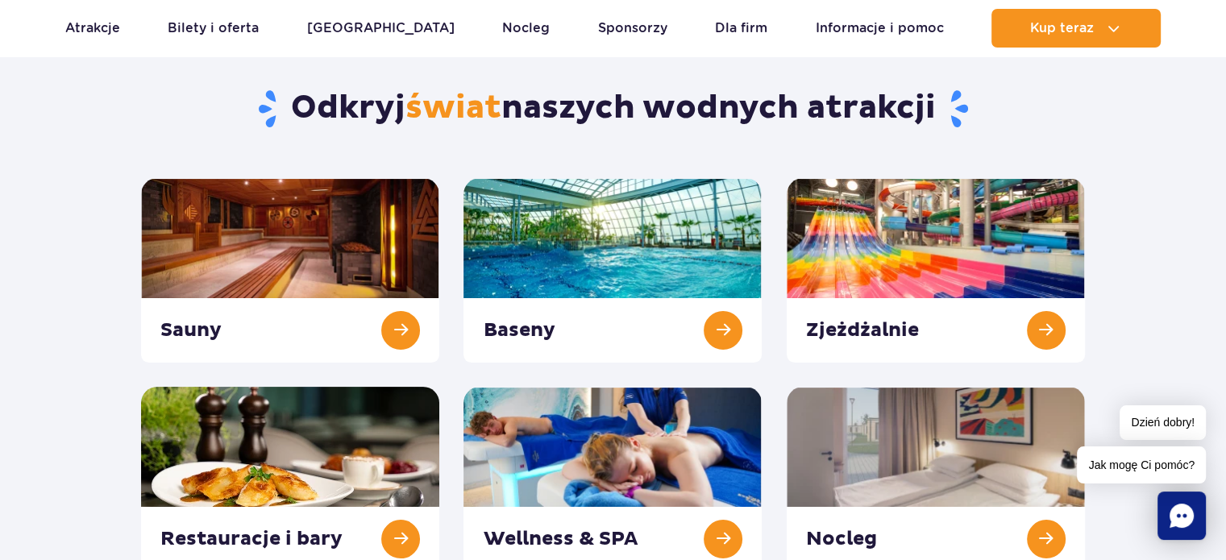
scroll to position [143, 0]
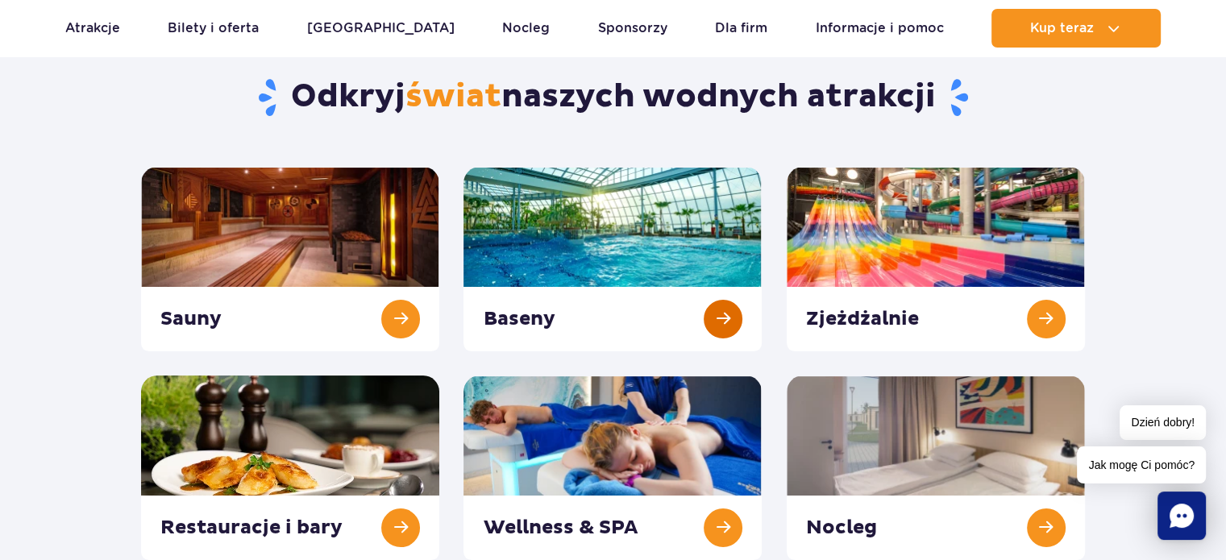
click at [632, 207] on link at bounding box center [613, 259] width 298 height 185
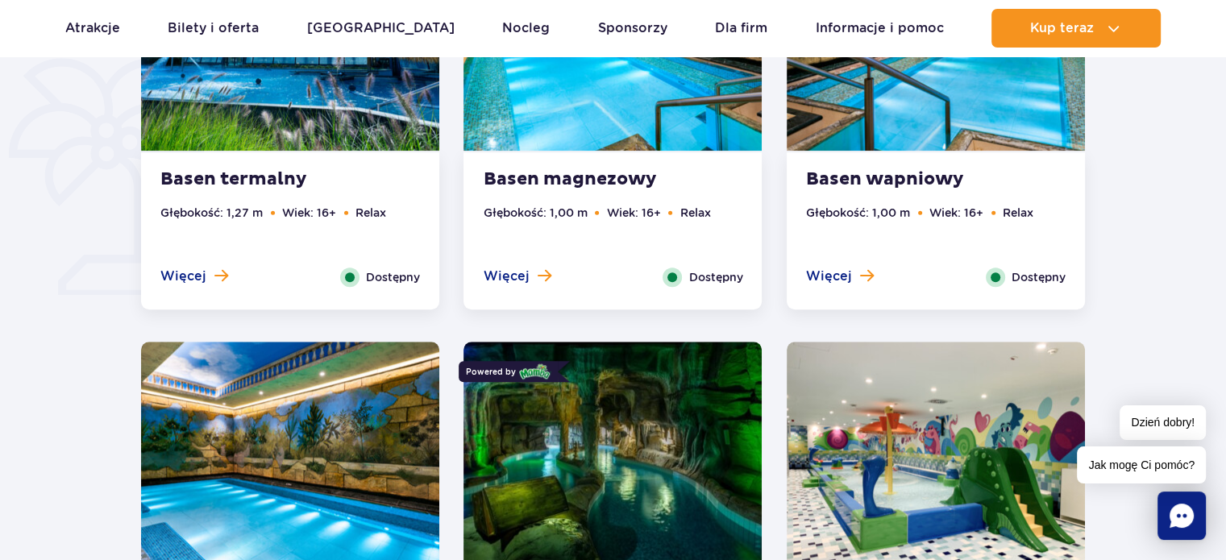
scroll to position [856, 0]
